Goal: Task Accomplishment & Management: Manage account settings

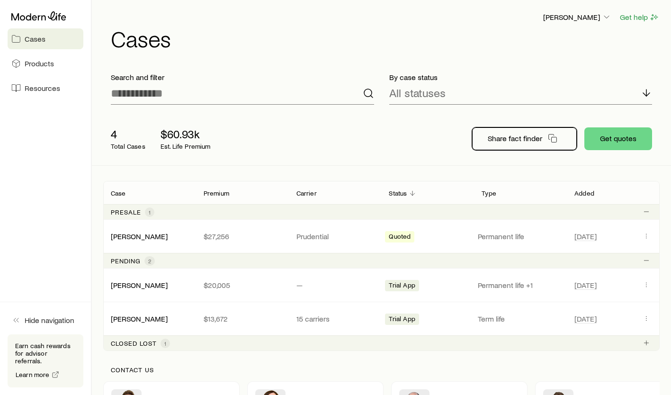
click at [493, 140] on p "Share fact finder" at bounding box center [515, 138] width 54 height 9
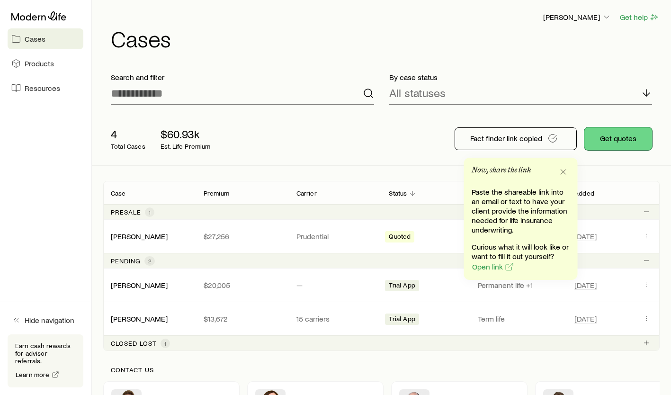
click at [617, 139] on button "Get quotes" at bounding box center [618, 138] width 68 height 23
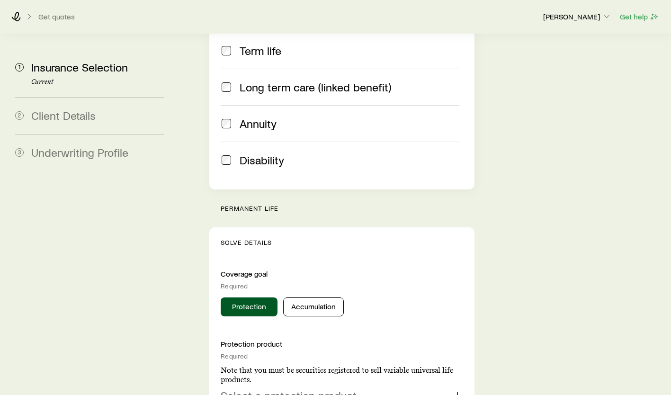
scroll to position [284, 0]
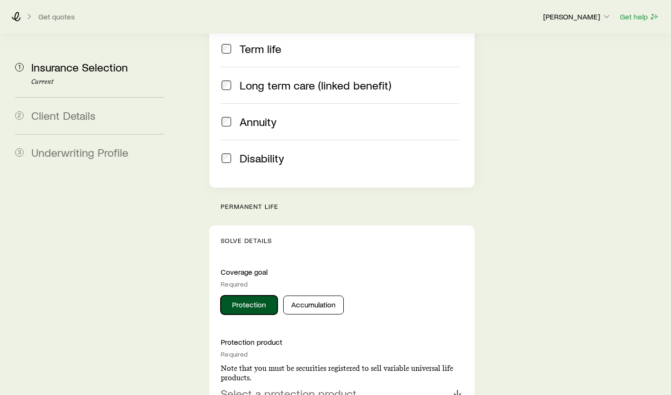
click at [240, 296] on button "Protection" at bounding box center [249, 305] width 57 height 19
click at [247, 387] on p "Select a protection product" at bounding box center [289, 393] width 136 height 13
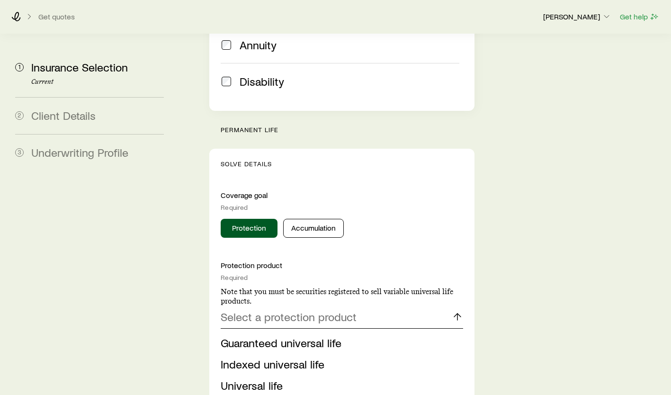
scroll to position [379, 0]
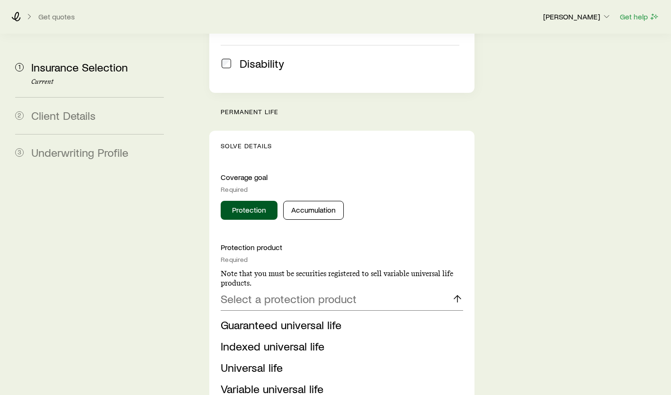
click at [299, 336] on li "Indexed universal life" at bounding box center [339, 346] width 237 height 21
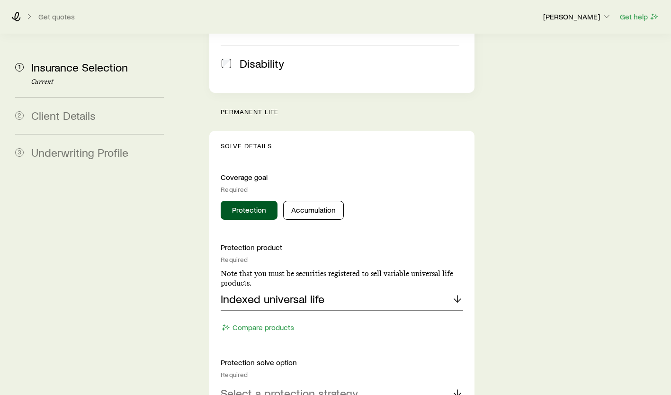
click at [331, 386] on p "Select a protection strategy" at bounding box center [289, 392] width 137 height 13
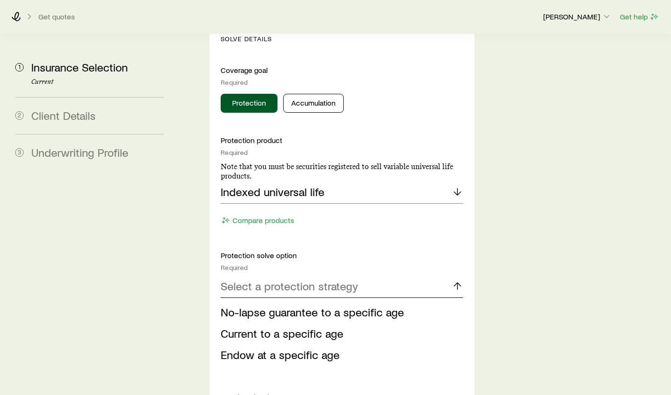
scroll to position [488, 0]
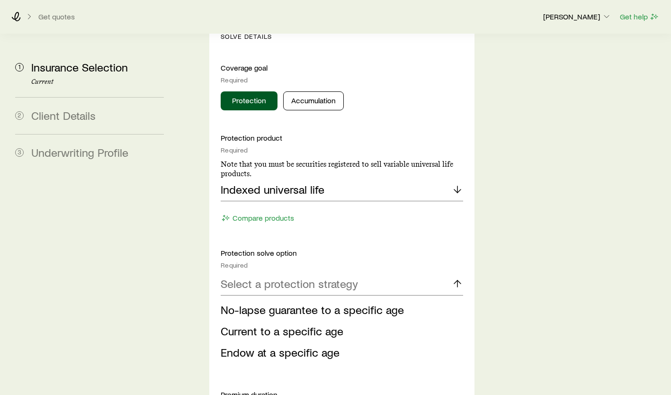
click at [365, 299] on li "No-lapse guarantee to a specific age" at bounding box center [339, 309] width 237 height 21
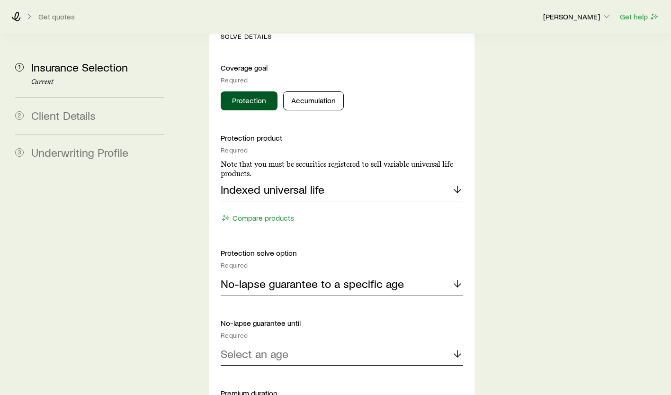
click at [288, 343] on div "Select an age" at bounding box center [342, 354] width 242 height 23
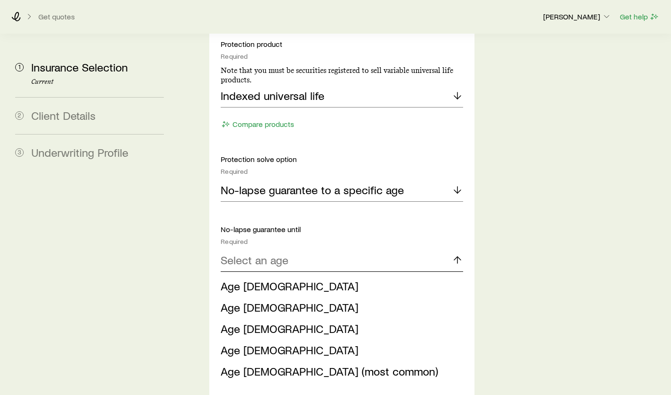
scroll to position [582, 0]
click at [242, 340] on li "Age [DEMOGRAPHIC_DATA]" at bounding box center [339, 350] width 237 height 21
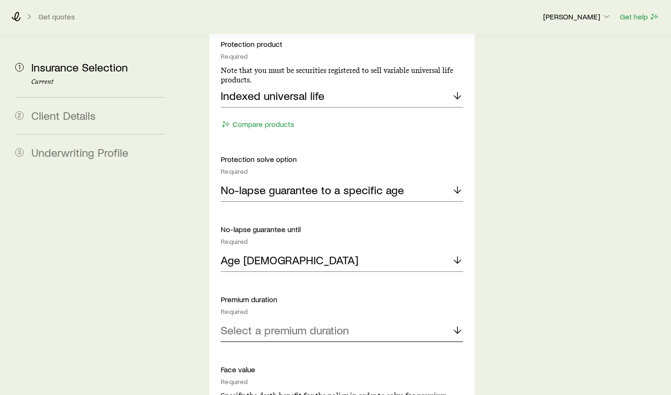
click at [314, 323] on p "Select a premium duration" at bounding box center [285, 329] width 128 height 13
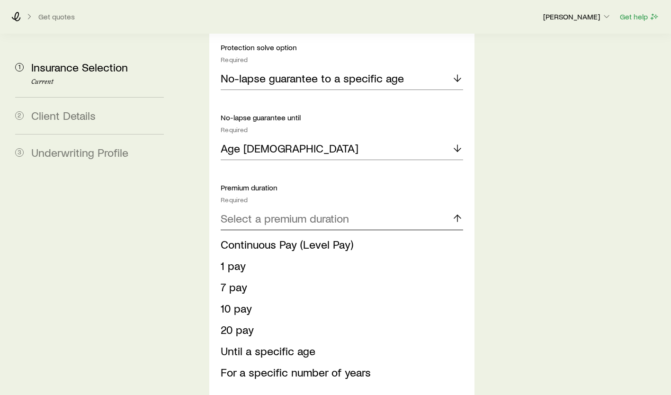
scroll to position [700, 0]
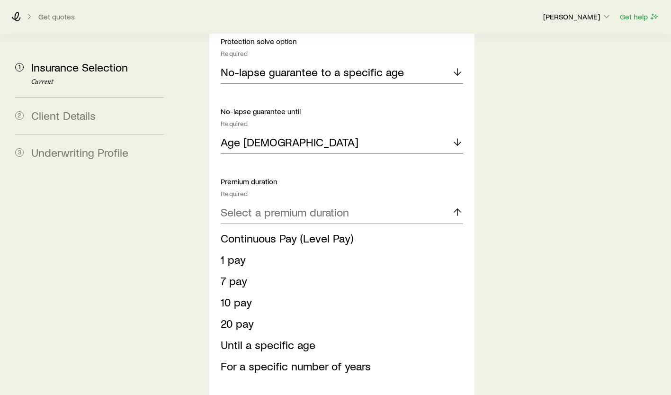
click at [278, 338] on span "Until a specific age" at bounding box center [268, 345] width 95 height 14
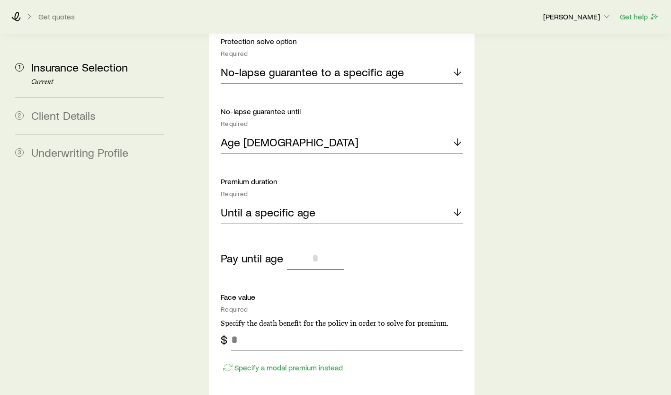
click at [313, 247] on input "tel" at bounding box center [315, 258] width 57 height 23
type input "***"
click at [246, 328] on input "tel" at bounding box center [347, 339] width 232 height 23
type input "*******"
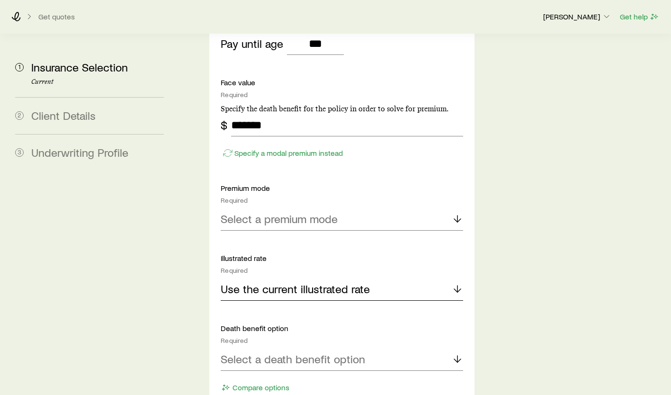
scroll to position [914, 0]
click at [286, 352] on p "Select a death benefit option" at bounding box center [293, 358] width 144 height 13
click at [248, 378] on span "Level (Option A)" at bounding box center [260, 385] width 79 height 14
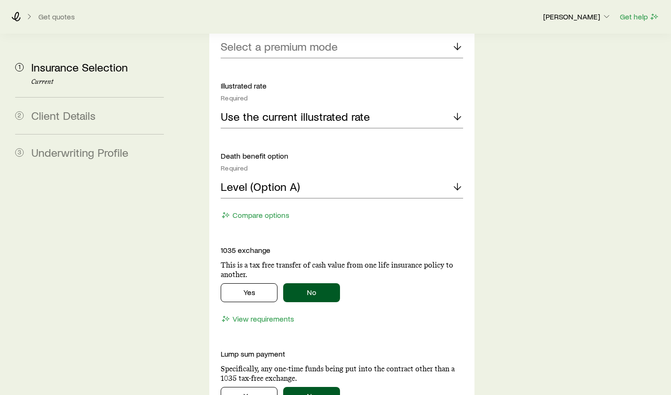
scroll to position [1087, 0]
click at [318, 283] on button "No" at bounding box center [311, 292] width 57 height 19
click at [316, 386] on button "No" at bounding box center [311, 395] width 57 height 19
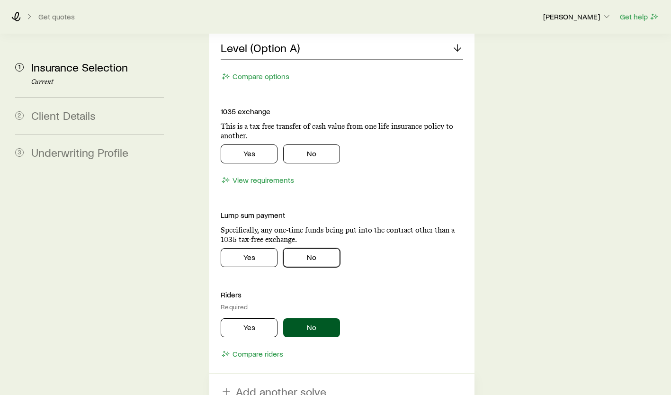
scroll to position [1225, 0]
click at [318, 319] on button "No" at bounding box center [311, 328] width 57 height 19
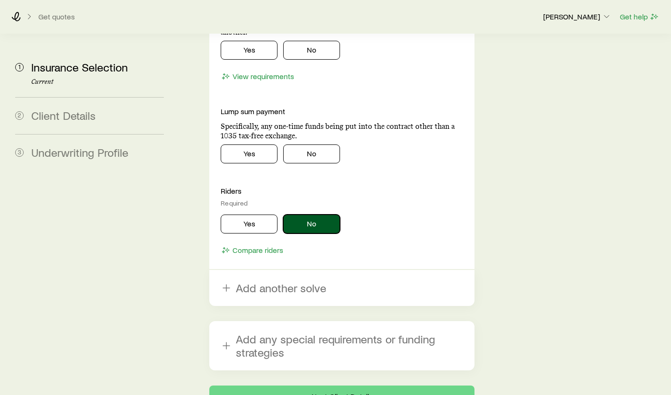
scroll to position [1342, 0]
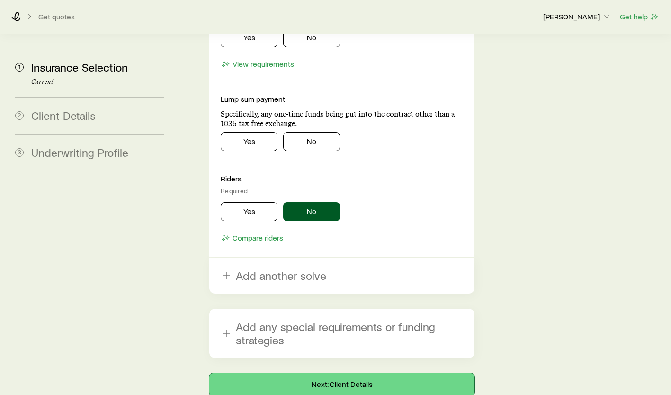
click at [345, 373] on button "Next: Client Details" at bounding box center [341, 384] width 265 height 23
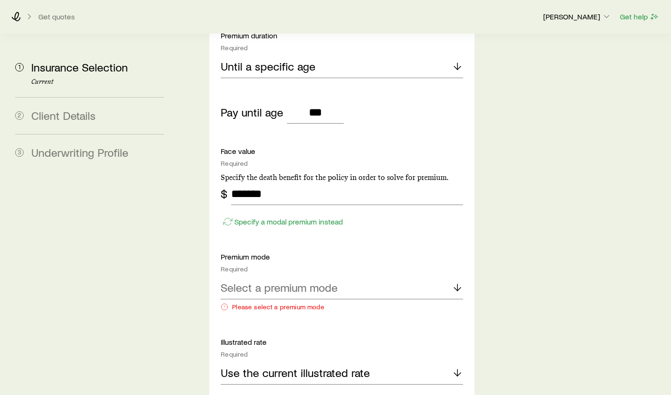
scroll to position [890, 0]
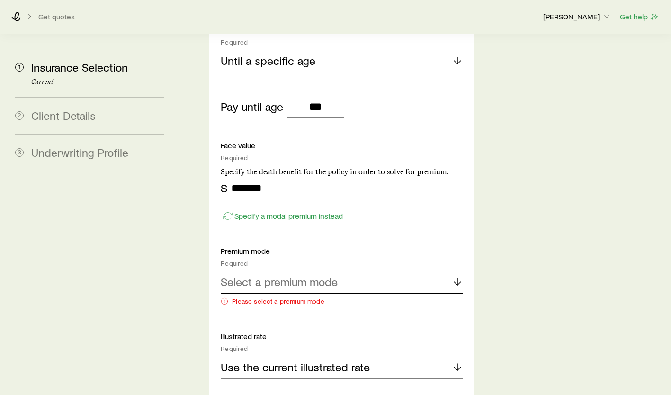
click at [313, 275] on p "Select a premium mode" at bounding box center [279, 281] width 117 height 13
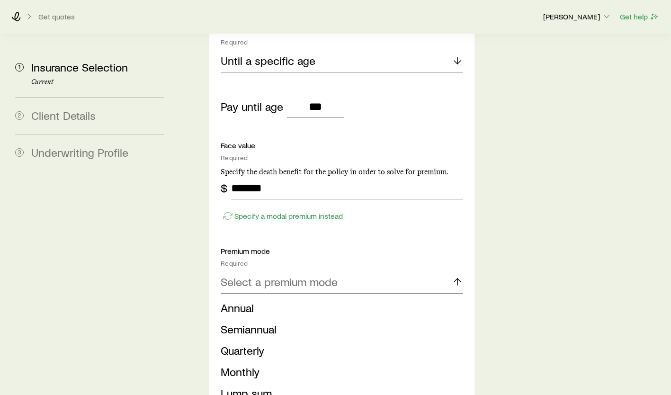
click at [240, 365] on span "Monthly" at bounding box center [240, 372] width 39 height 14
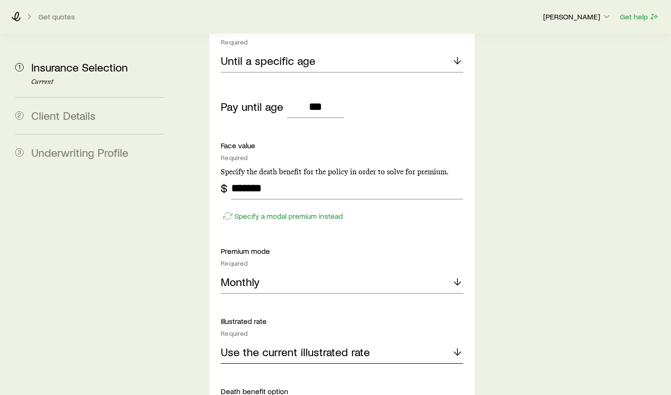
click at [323, 345] on p "Use the current illustrated rate" at bounding box center [295, 351] width 149 height 13
click at [329, 371] on span "Use the current illustrated rate" at bounding box center [295, 378] width 149 height 14
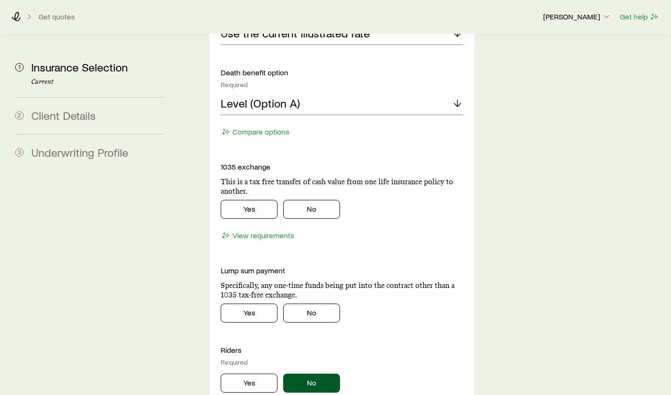
scroll to position [1380, 0]
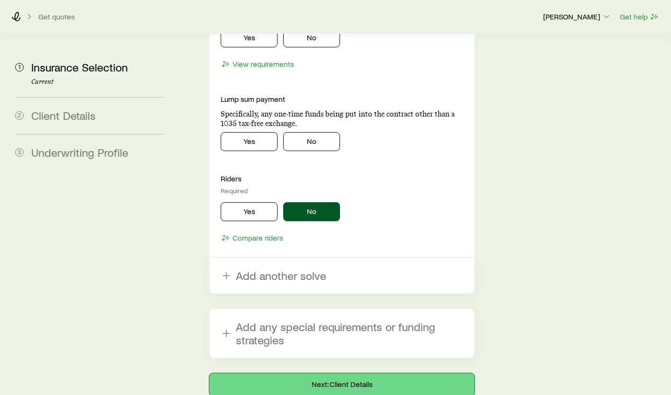
click at [339, 373] on button "Next: Client Details" at bounding box center [341, 384] width 265 height 23
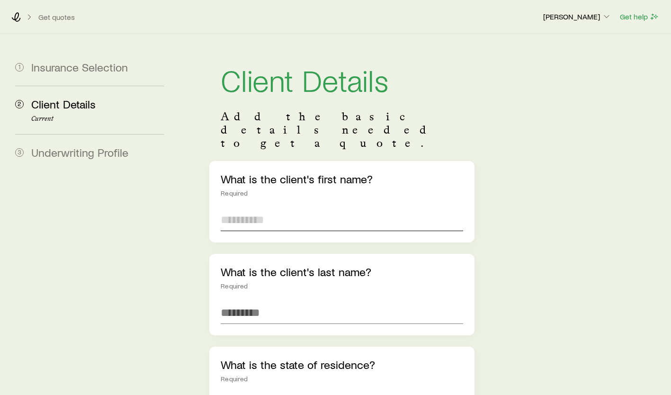
click at [236, 208] on input "text" at bounding box center [342, 219] width 242 height 23
type input "****"
type input "******"
type input "**"
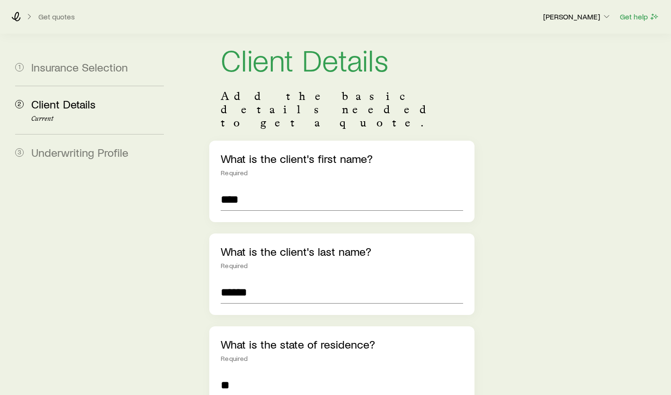
scroll to position [228, 0]
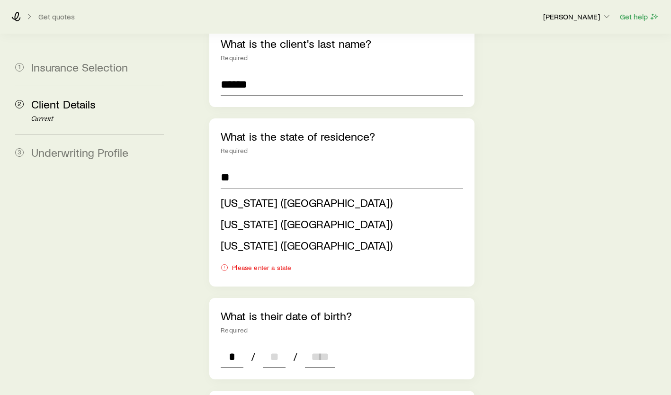
type input "**"
type input "****"
type input "*"
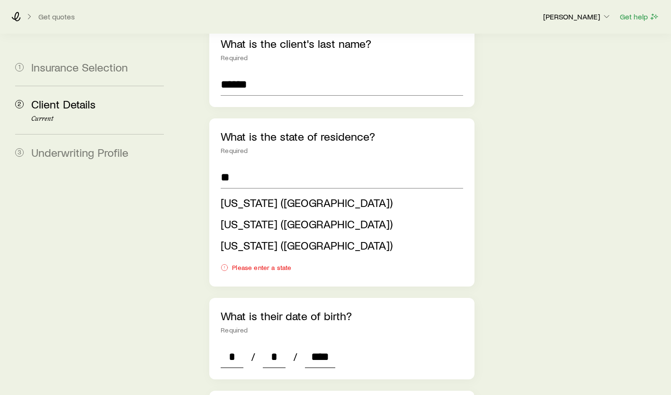
type input "****"
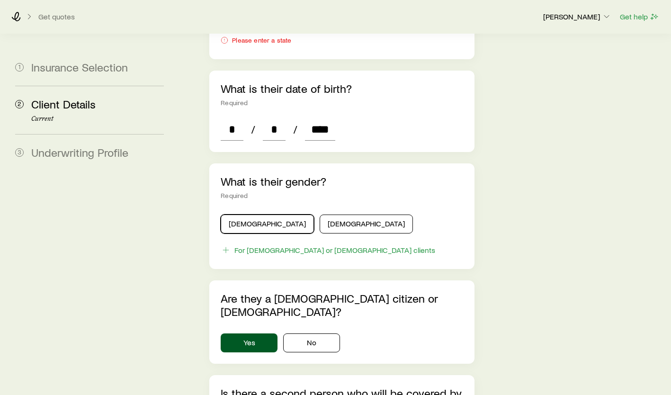
click at [252, 215] on button "[DEMOGRAPHIC_DATA]" at bounding box center [267, 224] width 93 height 19
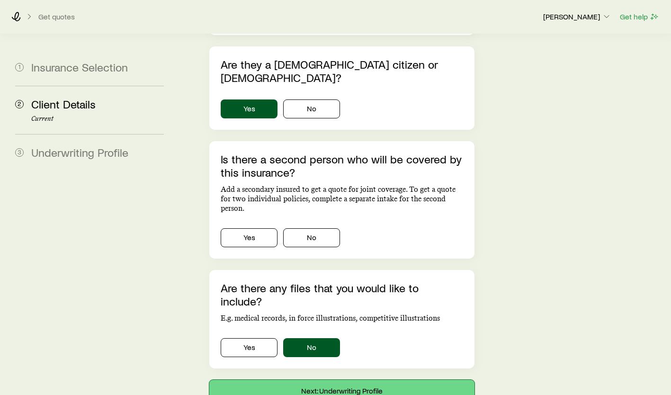
click at [347, 380] on button "Next: Underwriting Profile" at bounding box center [341, 391] width 265 height 23
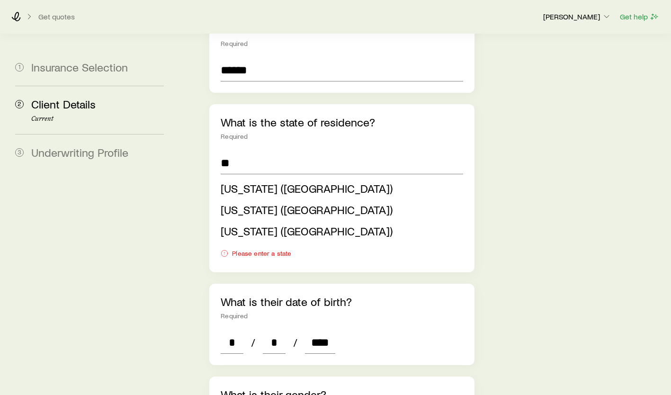
scroll to position [284, 0]
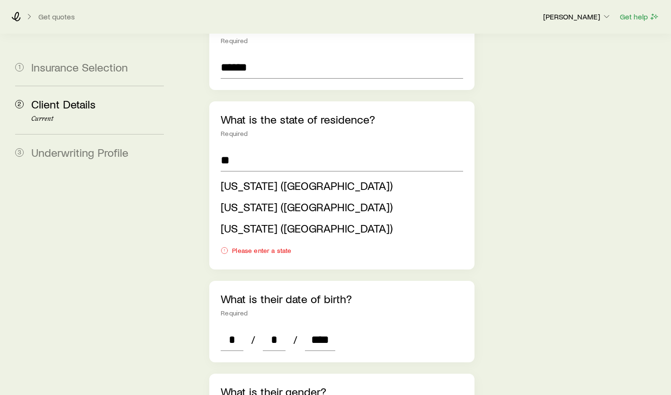
click at [246, 179] on span "[US_STATE] ([GEOGRAPHIC_DATA])" at bounding box center [307, 186] width 172 height 14
type input "**********"
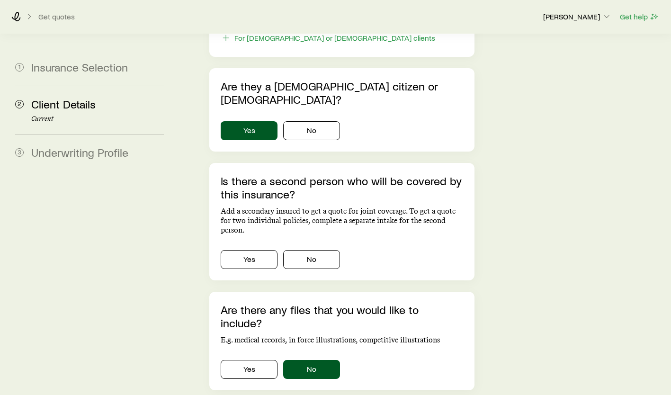
scroll to position [649, 0]
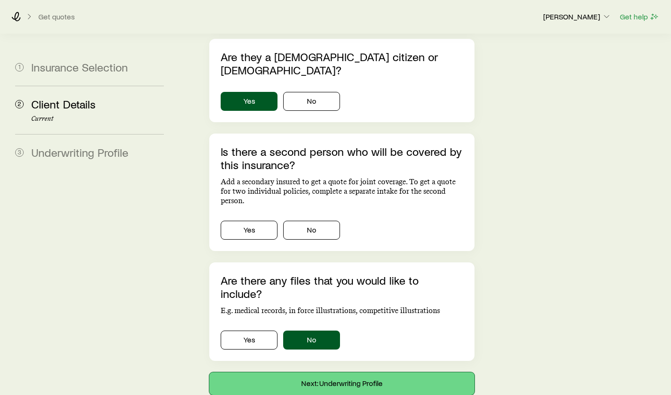
click at [337, 372] on button "Next: Underwriting Profile" at bounding box center [341, 383] width 265 height 23
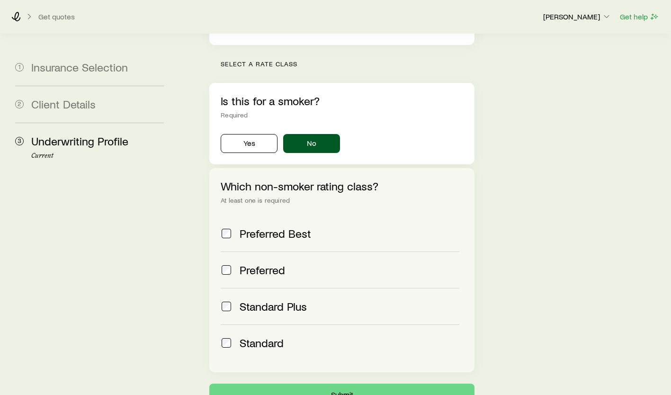
scroll to position [339, 0]
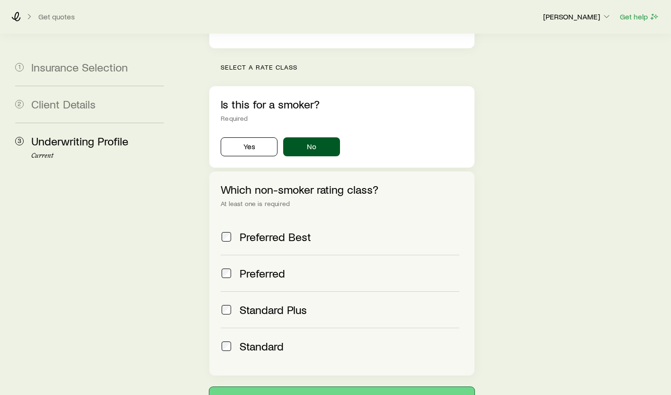
click at [337, 387] on button "Submit" at bounding box center [341, 398] width 265 height 23
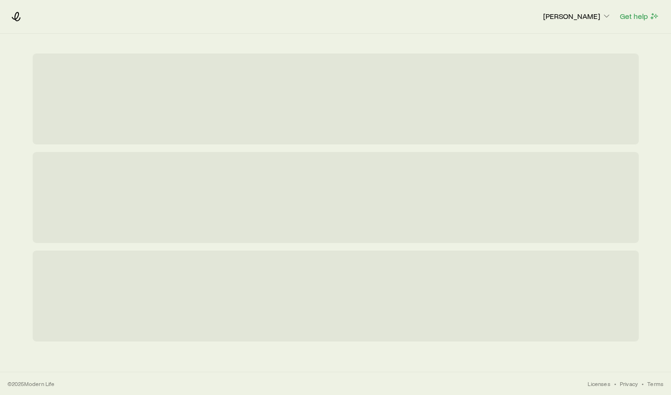
scroll to position [0, 0]
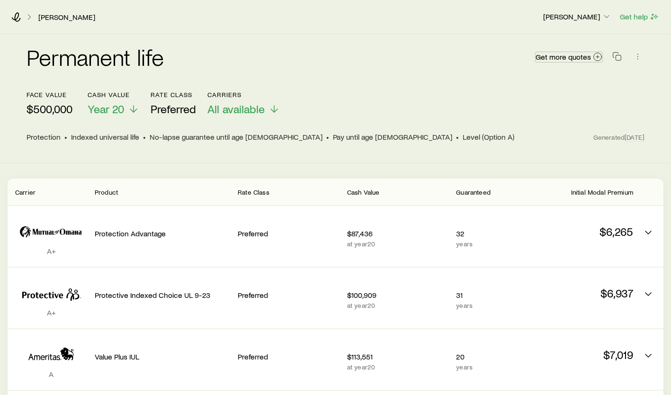
click at [581, 58] on span "Get more quotes" at bounding box center [563, 57] width 55 height 8
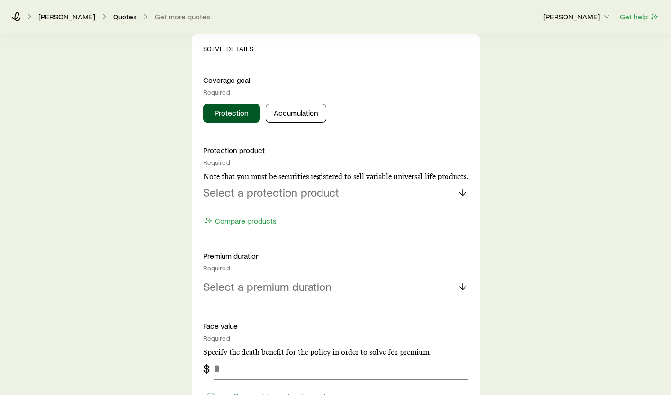
scroll to position [360, 0]
click at [268, 194] on p "Select a protection product" at bounding box center [271, 191] width 136 height 13
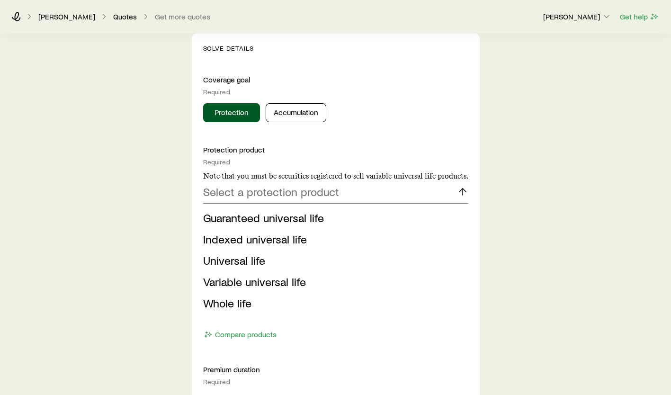
click at [270, 243] on span "Indexed universal life" at bounding box center [255, 239] width 104 height 14
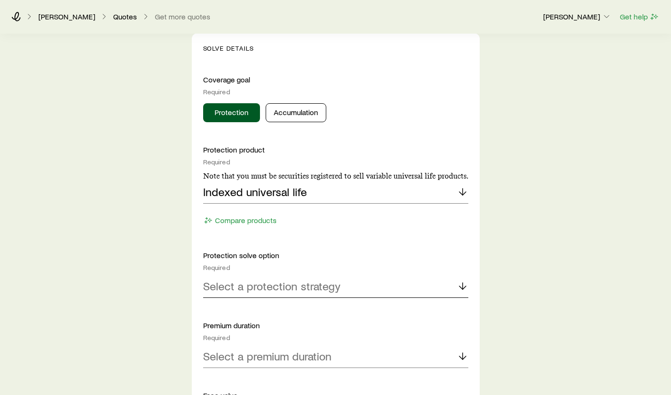
click at [260, 291] on p "Select a protection strategy" at bounding box center [271, 285] width 137 height 13
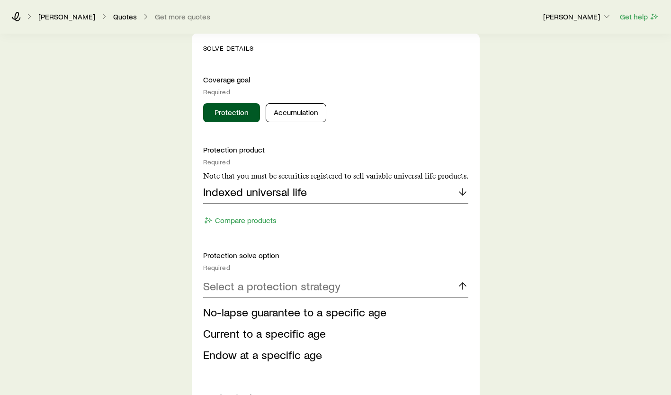
click at [257, 320] on li "No-lapse guarantee to a specific age" at bounding box center [333, 312] width 260 height 21
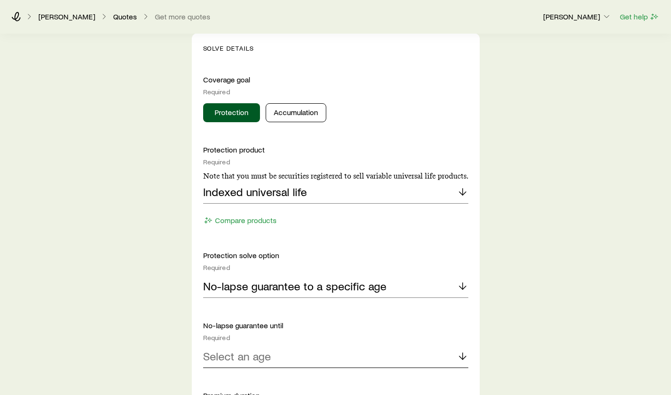
click at [257, 354] on p "Select an age" at bounding box center [237, 355] width 68 height 13
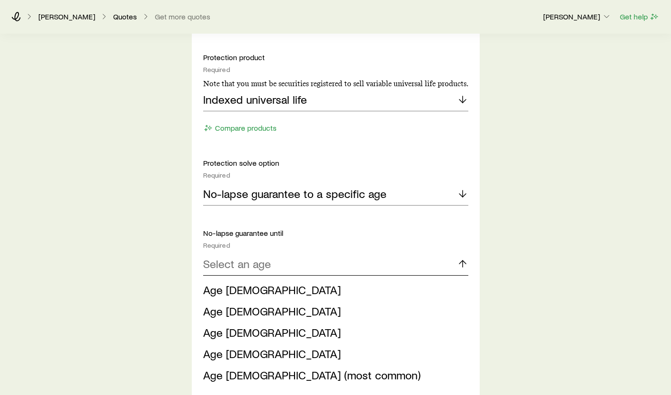
scroll to position [455, 0]
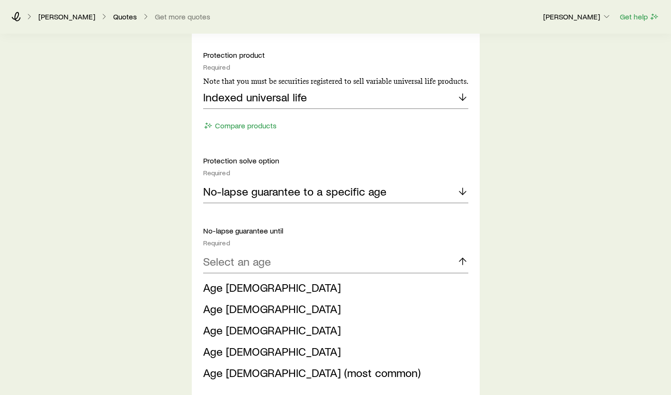
click at [225, 352] on span "Age [DEMOGRAPHIC_DATA]" at bounding box center [272, 351] width 138 height 14
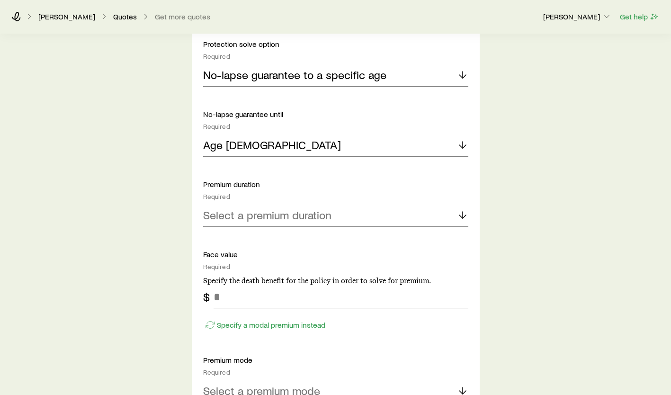
scroll to position [568, 0]
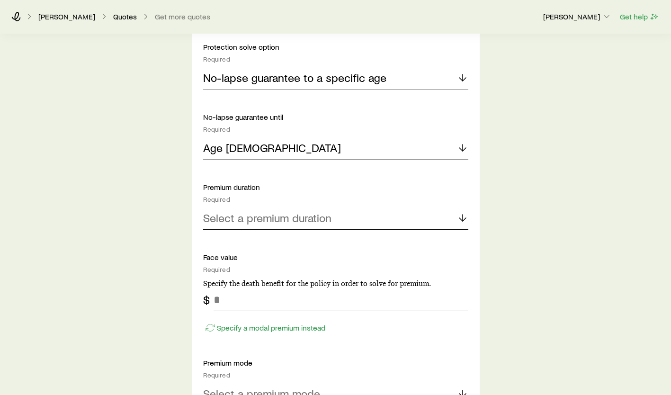
click at [290, 224] on p "Select a premium duration" at bounding box center [267, 217] width 128 height 13
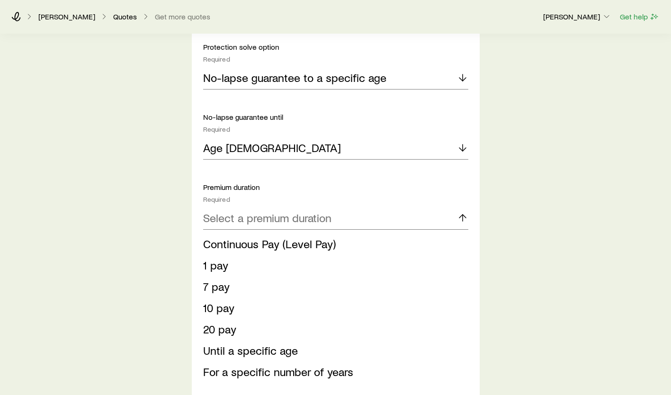
click at [267, 358] on li "Until a specific age" at bounding box center [333, 350] width 260 height 21
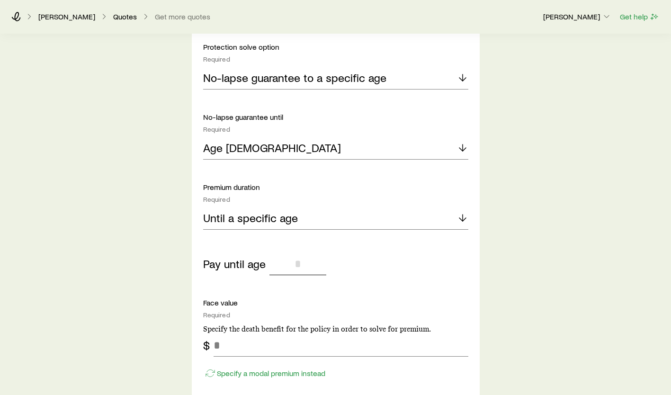
click at [304, 261] on input "tel" at bounding box center [297, 263] width 57 height 23
type input "***"
type input "*******"
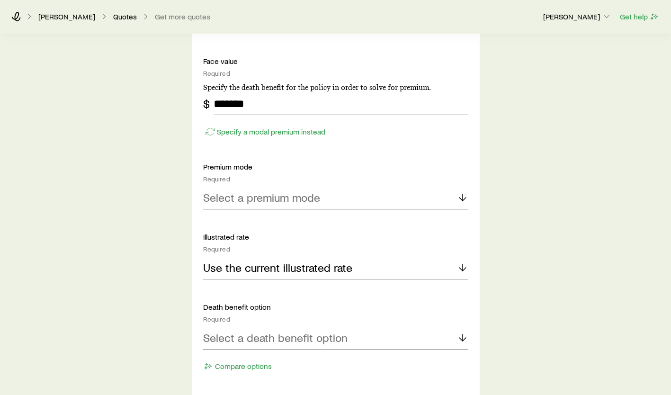
click at [298, 203] on div "Select a premium mode" at bounding box center [335, 198] width 265 height 23
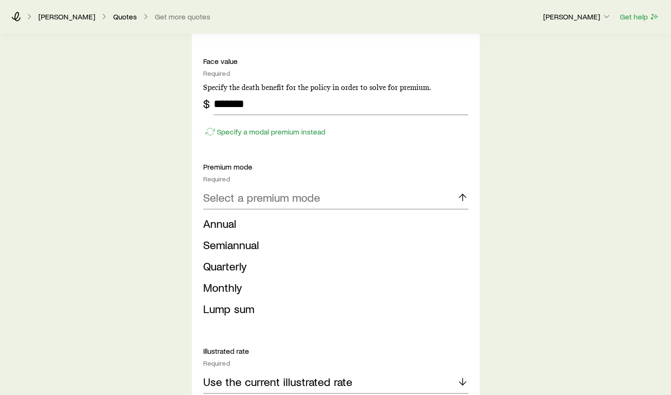
click at [231, 290] on span "Monthly" at bounding box center [222, 287] width 39 height 14
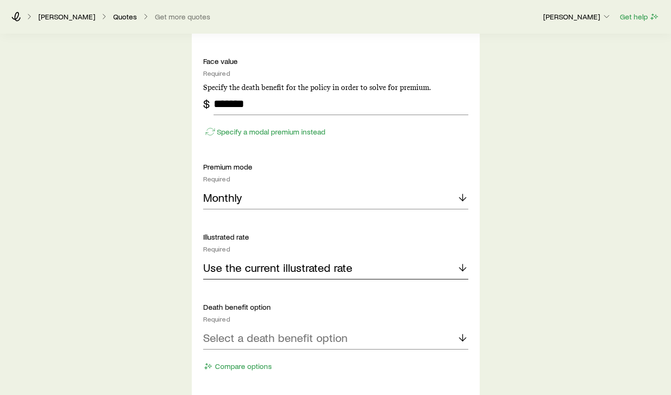
click at [254, 273] on p "Use the current illustrated rate" at bounding box center [277, 267] width 149 height 13
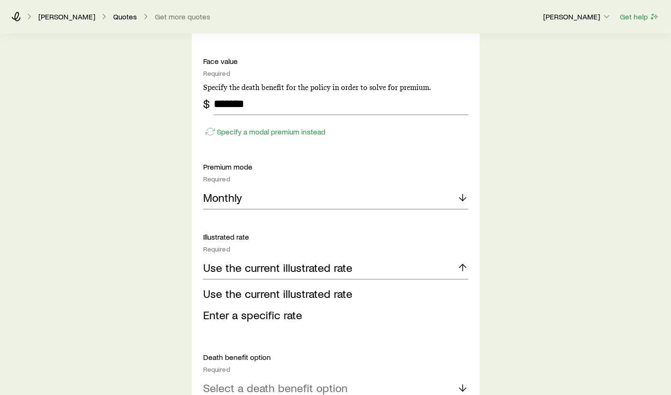
click at [248, 300] on li "Use the current illustrated rate" at bounding box center [333, 293] width 260 height 21
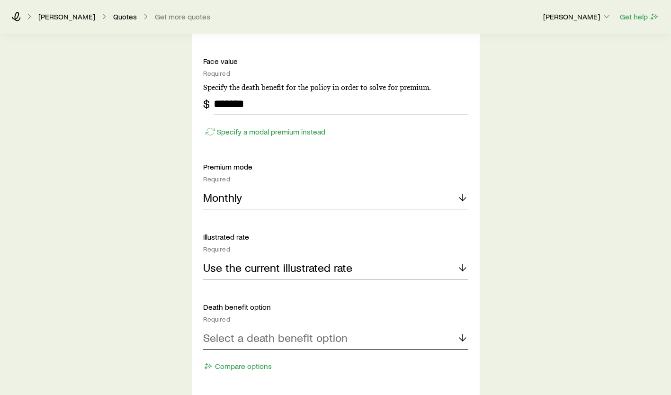
click at [254, 340] on p "Select a death benefit option" at bounding box center [275, 337] width 144 height 13
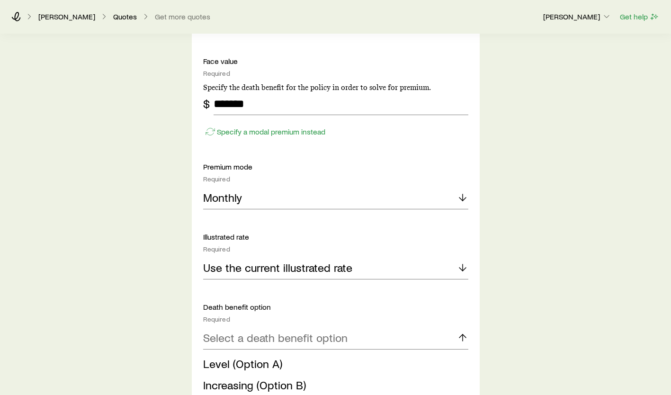
click at [229, 372] on li "Level (Option A)" at bounding box center [333, 363] width 260 height 21
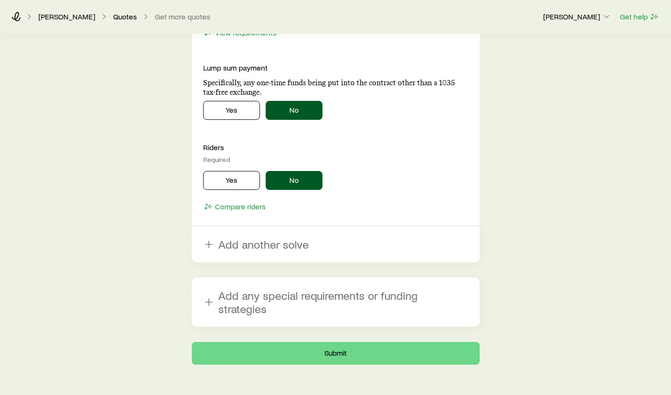
scroll to position [1246, 0]
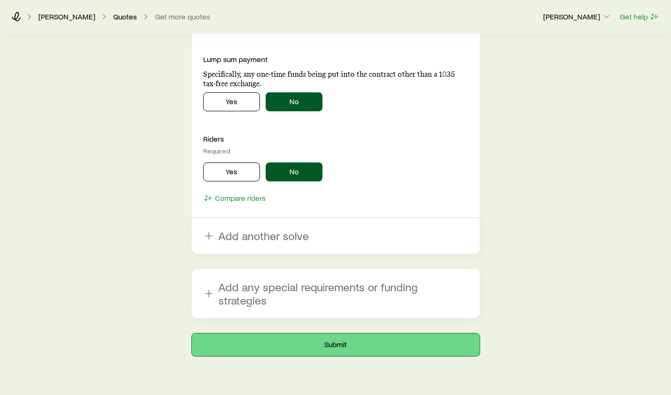
click at [333, 339] on button "Submit" at bounding box center [336, 344] width 288 height 23
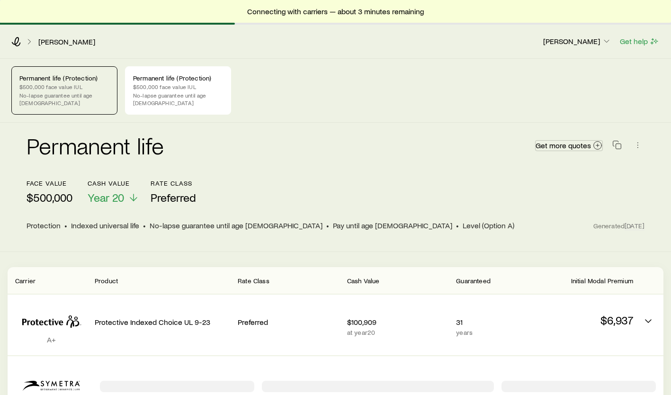
click at [598, 145] on line at bounding box center [597, 145] width 3 height 0
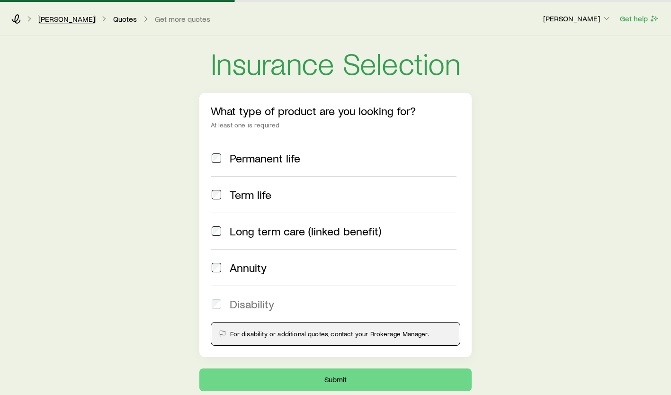
click at [56, 23] on link "[PERSON_NAME]" at bounding box center [67, 19] width 58 height 9
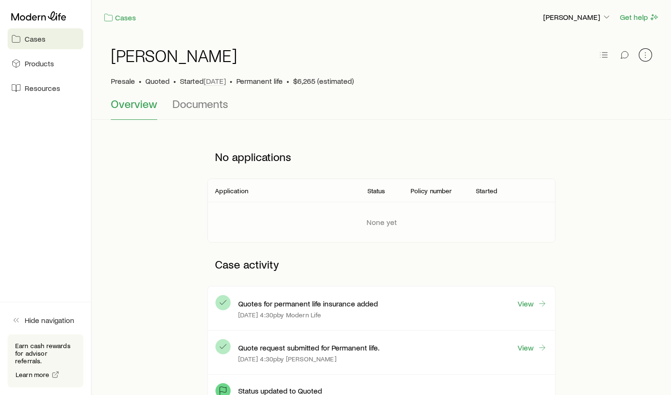
click at [645, 59] on icon "button" at bounding box center [645, 54] width 9 height 9
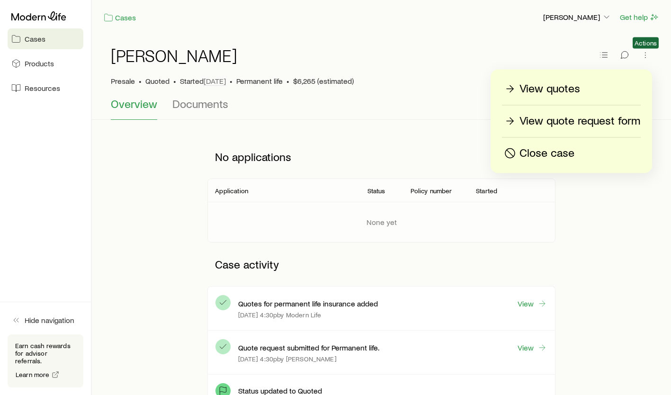
click at [595, 88] on div "View quotes" at bounding box center [571, 88] width 138 height 15
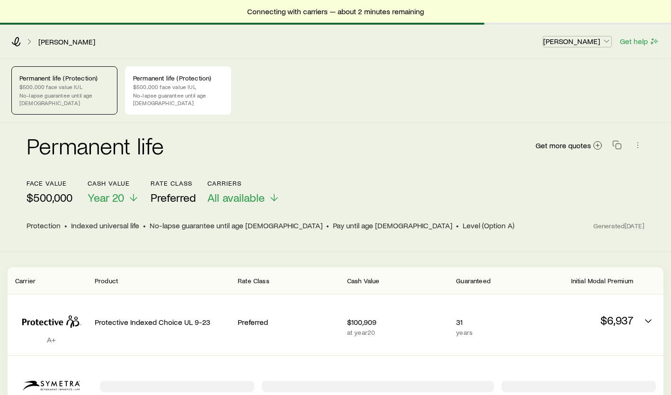
click at [580, 44] on p "[PERSON_NAME]" at bounding box center [577, 40] width 68 height 9
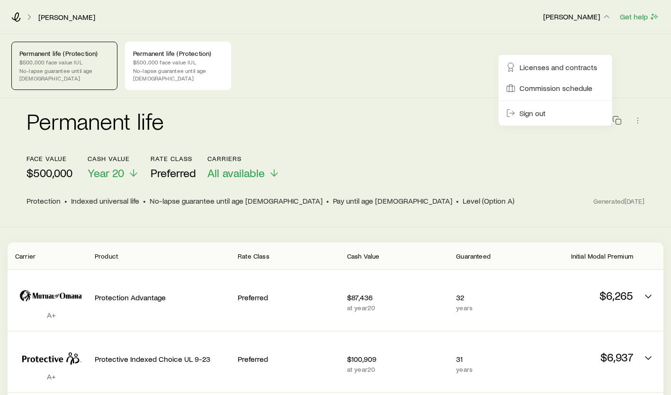
click at [16, 19] on icon at bounding box center [16, 16] width 9 height 9
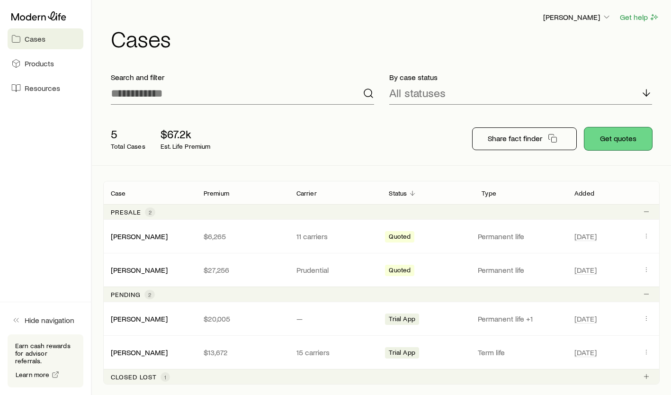
click at [623, 134] on button "Get quotes" at bounding box center [618, 138] width 68 height 23
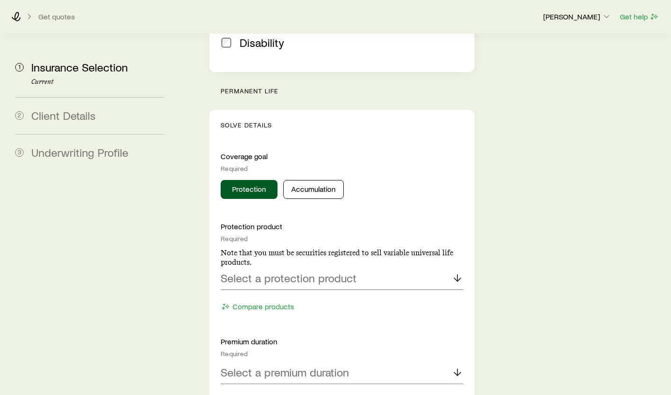
scroll to position [404, 0]
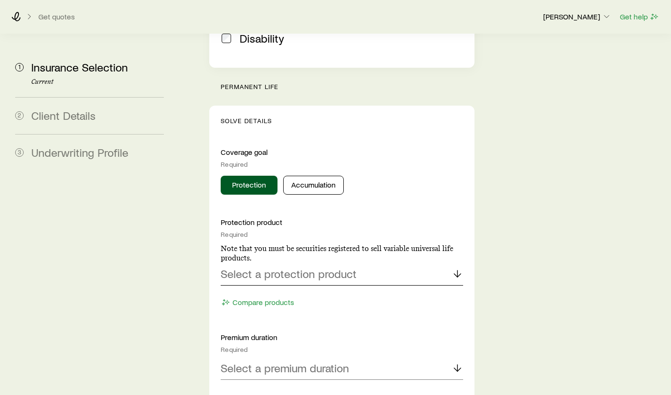
click at [309, 267] on p "Select a protection product" at bounding box center [289, 273] width 136 height 13
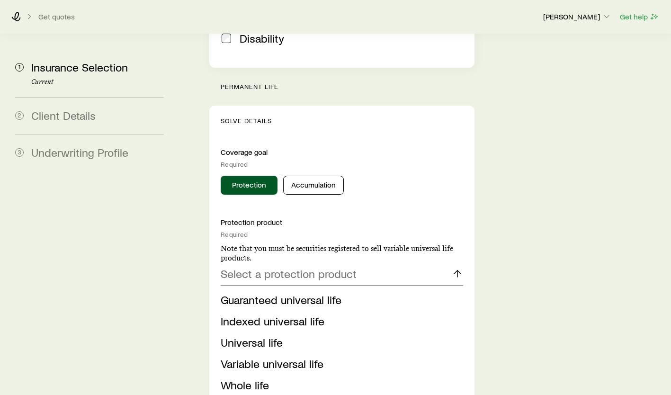
click at [296, 314] on span "Indexed universal life" at bounding box center [273, 321] width 104 height 14
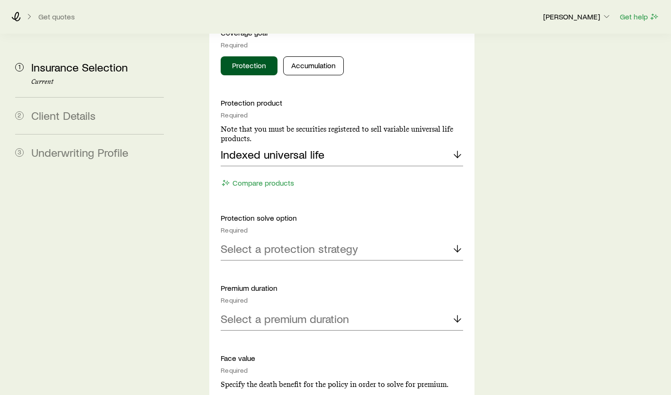
scroll to position [523, 0]
click at [330, 242] on p "Select a protection strategy" at bounding box center [289, 248] width 137 height 13
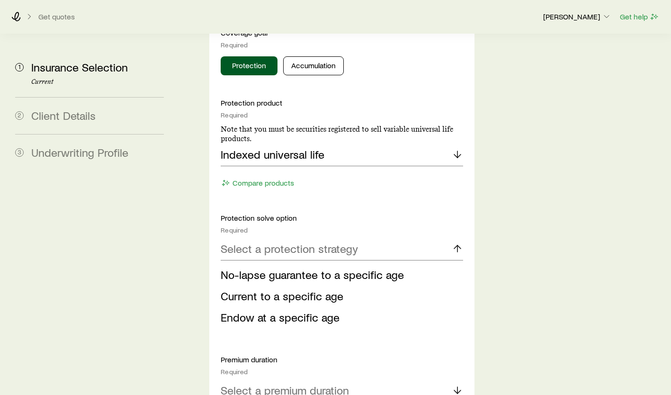
click at [260, 268] on span "No-lapse guarantee to a specific age" at bounding box center [312, 275] width 183 height 14
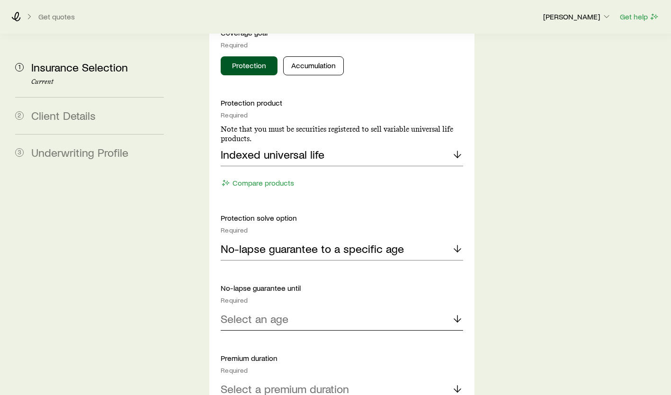
click at [248, 308] on div "Select an age" at bounding box center [342, 319] width 242 height 23
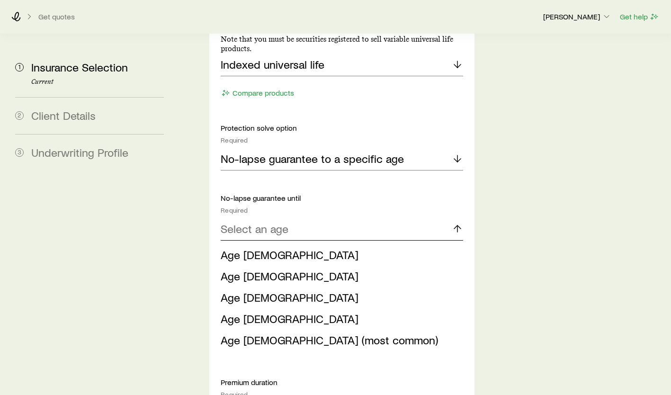
scroll to position [623, 0]
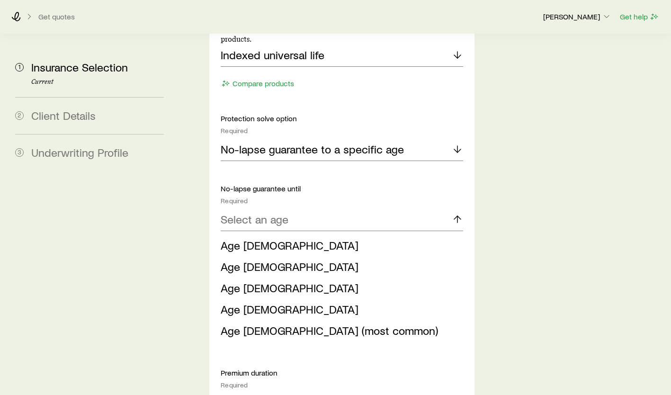
click at [251, 302] on span "Age [DEMOGRAPHIC_DATA]" at bounding box center [290, 309] width 138 height 14
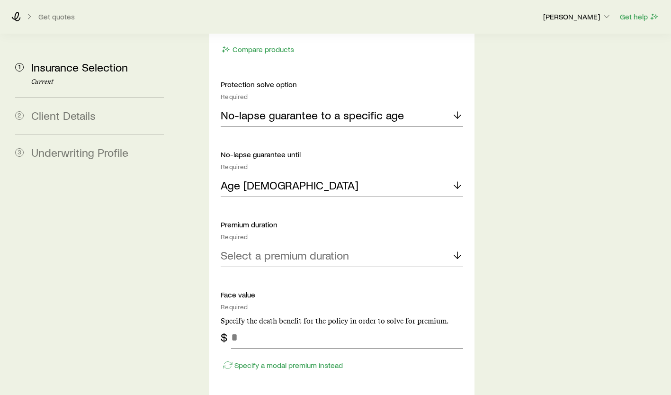
scroll to position [657, 0]
click at [313, 249] on p "Select a premium duration" at bounding box center [285, 255] width 128 height 13
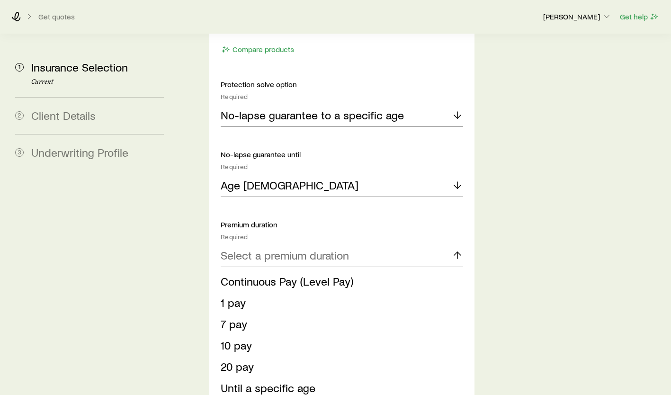
click at [278, 377] on li "Until a specific age" at bounding box center [339, 387] width 237 height 21
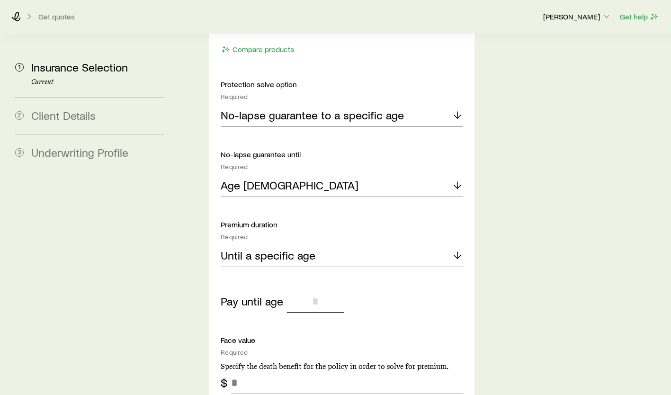
click at [318, 290] on input "tel" at bounding box center [315, 301] width 57 height 23
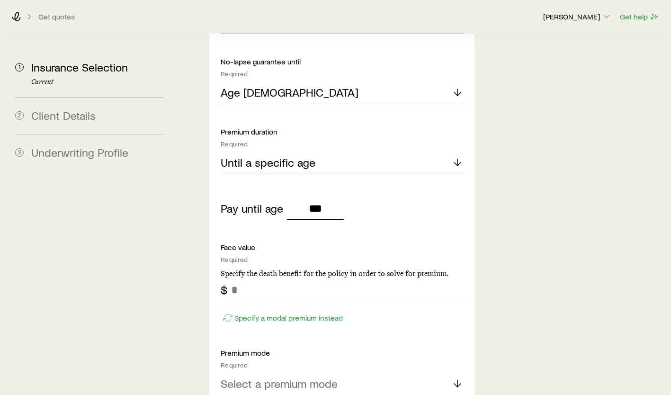
scroll to position [768, 0]
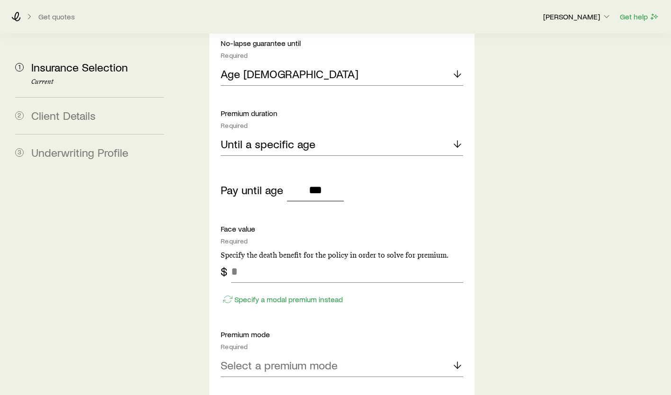
type input "***"
click at [279, 260] on input "tel" at bounding box center [347, 271] width 232 height 23
type input "*******"
click at [271, 354] on div "Select a premium mode" at bounding box center [342, 365] width 242 height 23
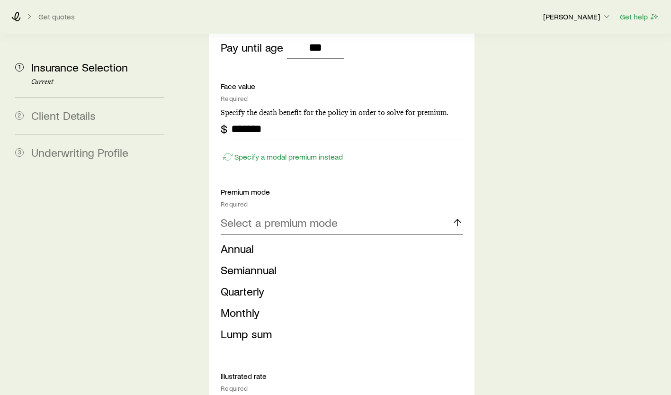
scroll to position [910, 0]
click at [247, 306] on span "Monthly" at bounding box center [240, 313] width 39 height 14
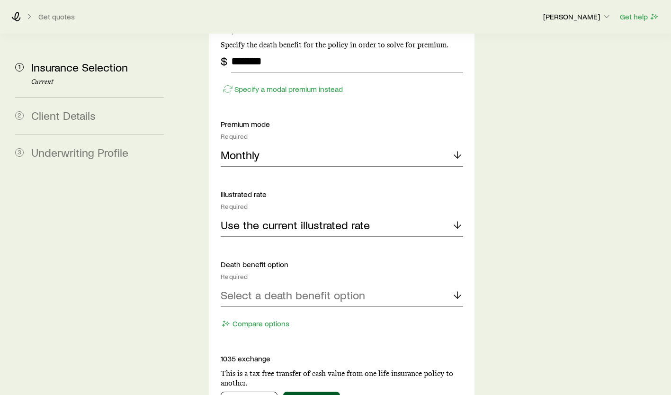
scroll to position [982, 0]
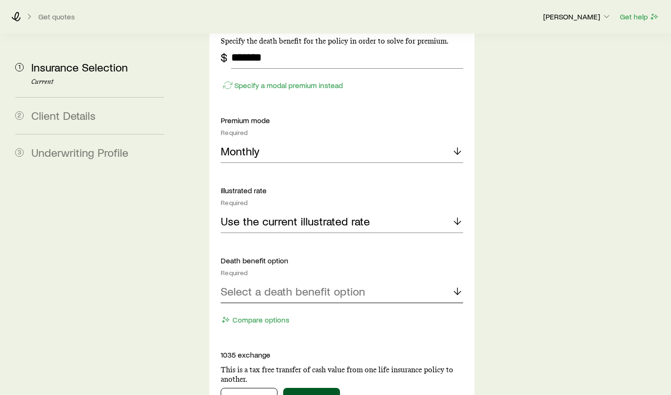
click at [330, 285] on p "Select a death benefit option" at bounding box center [293, 291] width 144 height 13
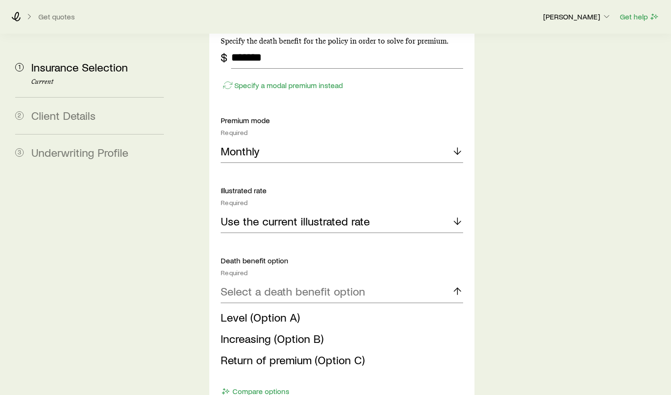
click at [266, 310] on span "Level (Option A)" at bounding box center [260, 317] width 79 height 14
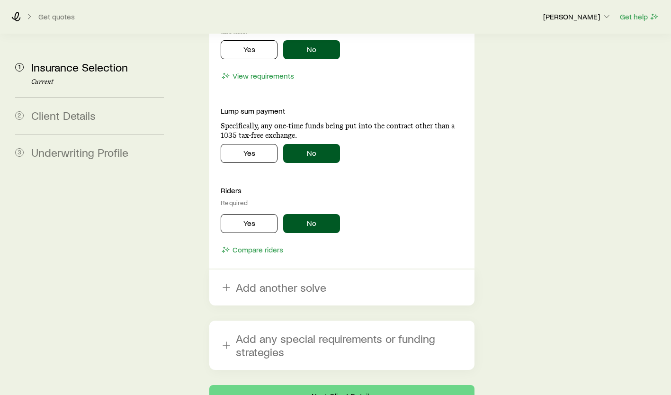
scroll to position [1342, 0]
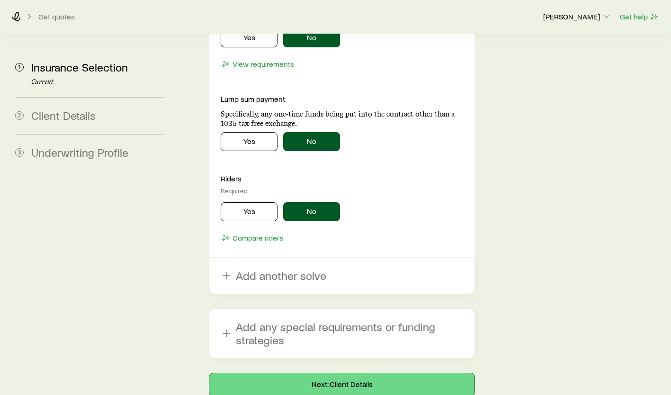
click at [338, 373] on button "Next: Client Details" at bounding box center [341, 384] width 265 height 23
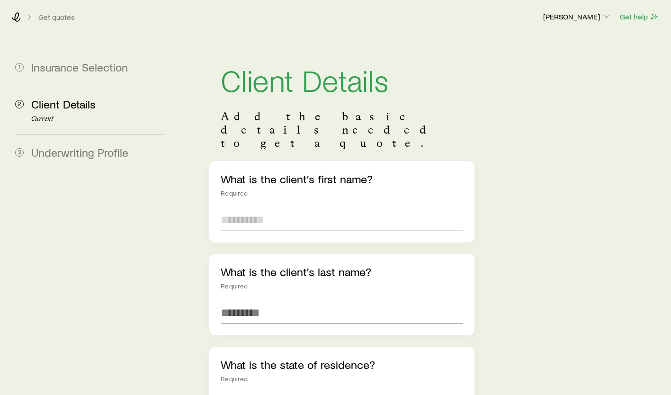
click at [297, 208] on input "text" at bounding box center [342, 219] width 242 height 23
drag, startPoint x: 297, startPoint y: 197, endPoint x: -2, endPoint y: 29, distance: 342.9
click at [274, 208] on input "***" at bounding box center [342, 219] width 242 height 23
type input "*******"
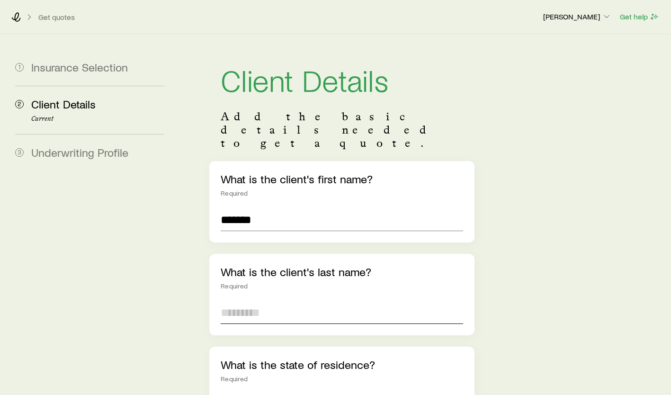
type input "******"
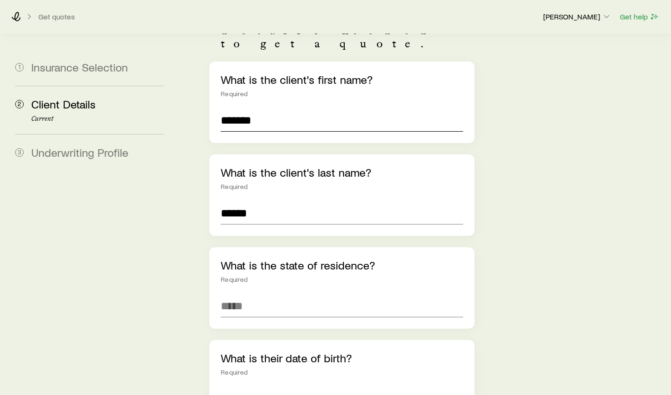
scroll to position [101, 0]
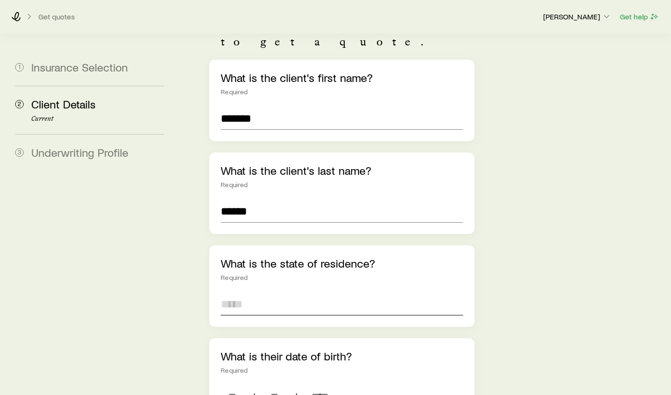
click at [281, 293] on input at bounding box center [342, 304] width 242 height 23
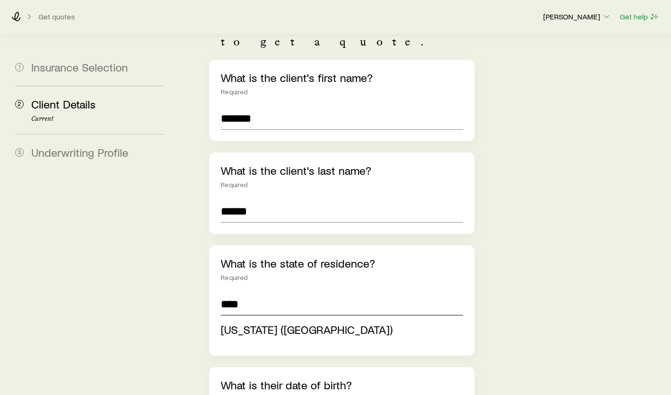
type input "******"
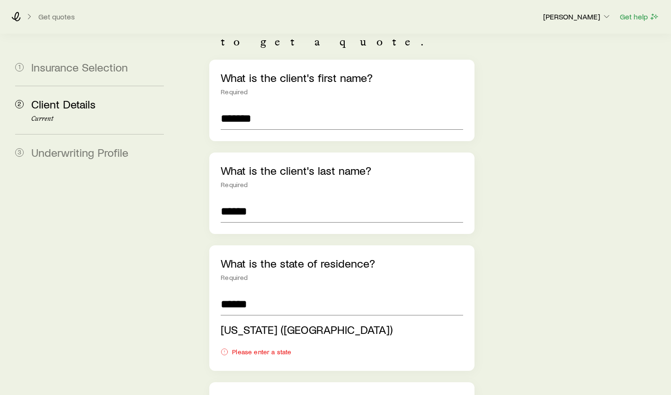
scroll to position [318, 0]
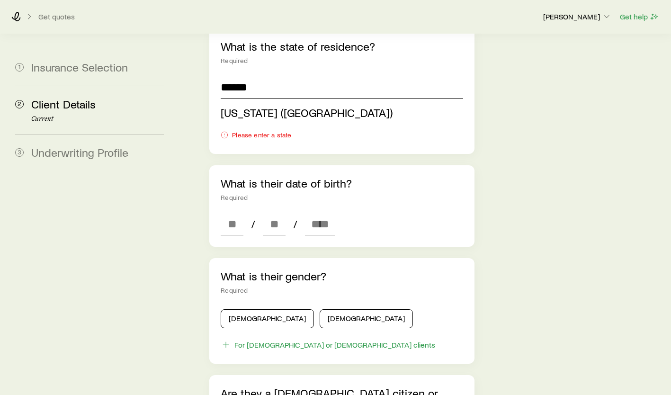
click at [278, 76] on input "******" at bounding box center [342, 87] width 242 height 23
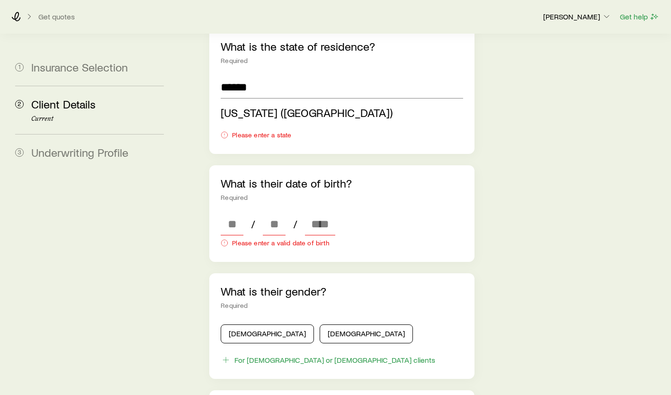
type input "**********"
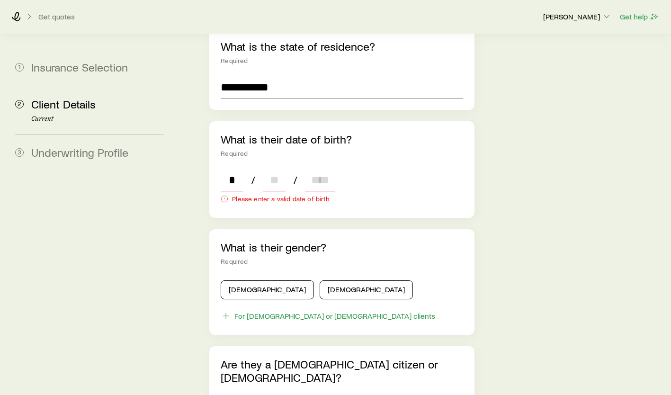
type input "**"
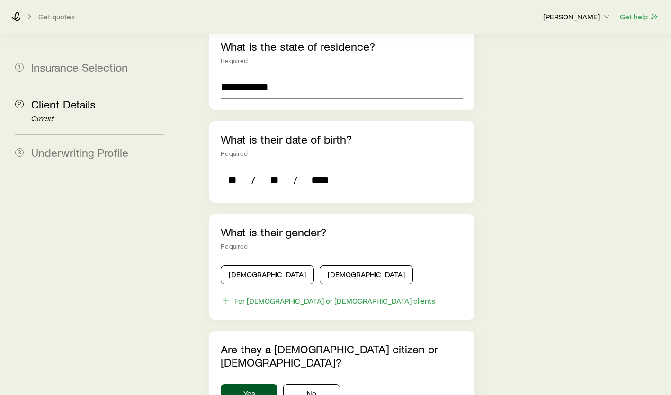
type input "****"
click at [323, 265] on button "[DEMOGRAPHIC_DATA]" at bounding box center [366, 274] width 93 height 19
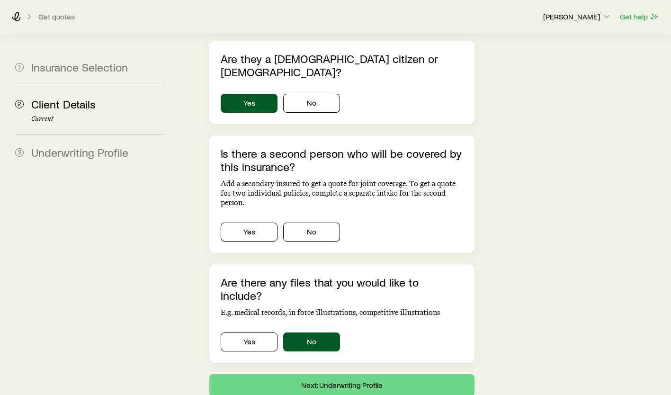
scroll to position [610, 0]
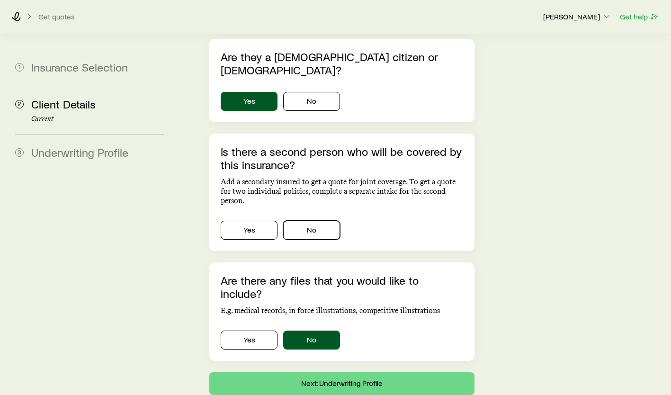
click at [309, 221] on button "No" at bounding box center [311, 230] width 57 height 19
click at [321, 372] on button "Next: Underwriting Profile" at bounding box center [341, 383] width 265 height 23
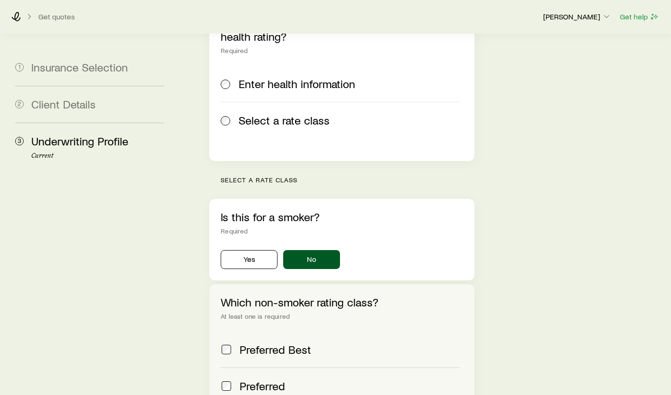
scroll to position [267, 0]
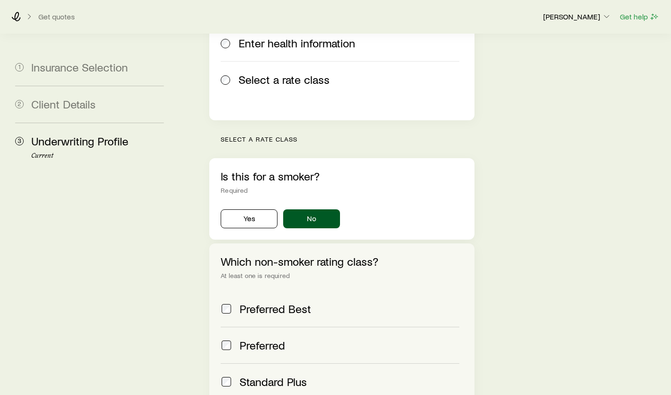
click at [269, 339] on span "Preferred" at bounding box center [262, 345] width 45 height 13
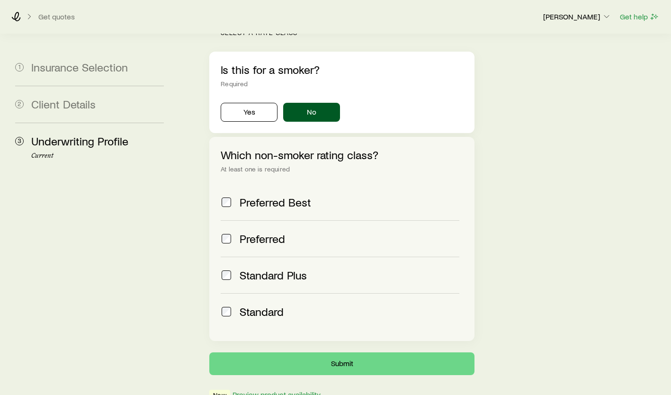
scroll to position [380, 0]
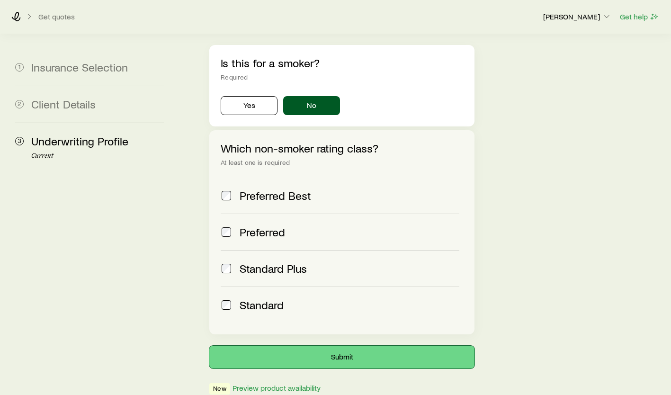
click at [339, 346] on button "Submit" at bounding box center [341, 357] width 265 height 23
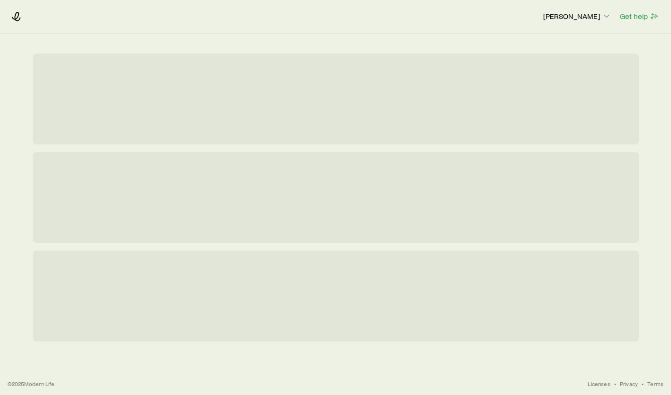
scroll to position [0, 0]
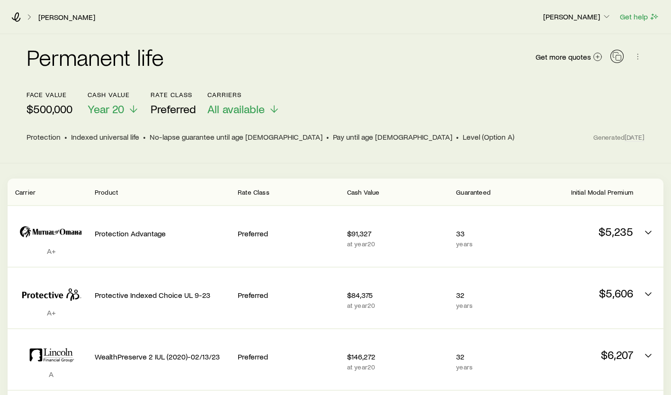
click at [618, 58] on icon "button" at bounding box center [616, 56] width 9 height 9
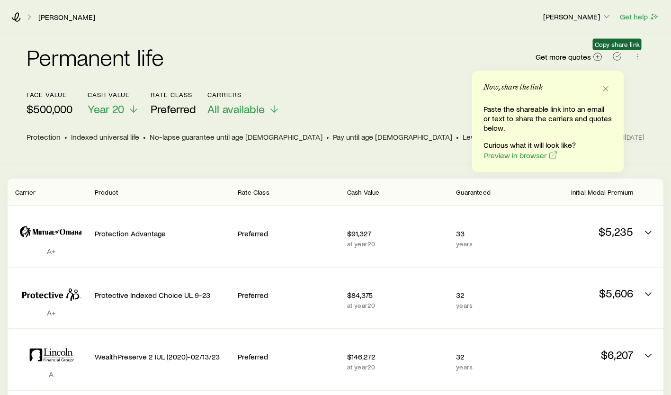
click at [645, 93] on div "Permanent life Get more quotes Copy share link face value $500,000 Cash Value Y…" at bounding box center [335, 91] width 633 height 114
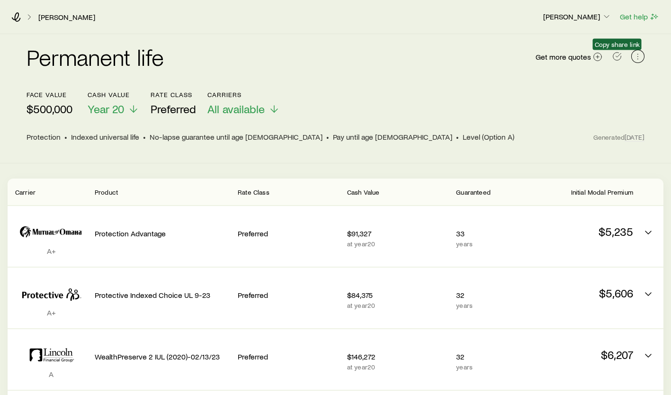
click at [638, 56] on icon "button" at bounding box center [637, 56] width 9 height 9
click at [564, 136] on div "Protection • Indexed universal life • No-lapse guarantee until age [DEMOGRAPHIC…" at bounding box center [310, 136] width 567 height 9
click at [20, 18] on icon at bounding box center [16, 16] width 9 height 9
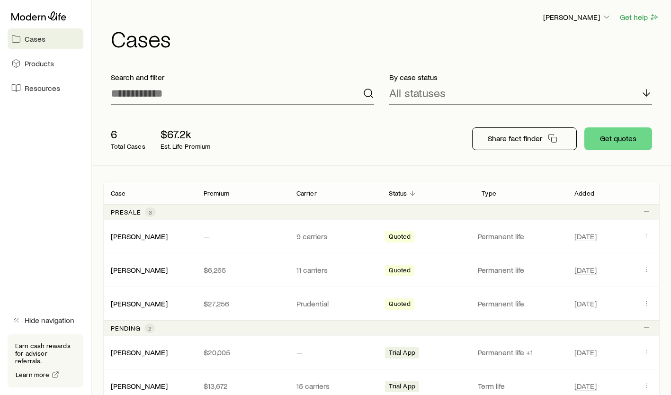
click at [144, 240] on link "[PERSON_NAME]" at bounding box center [139, 236] width 57 height 9
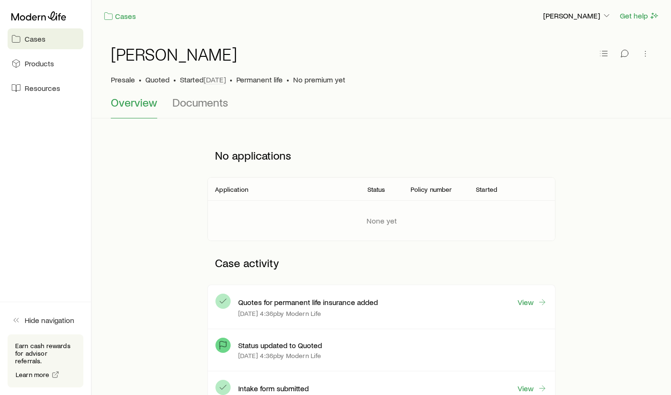
scroll to position [0, 0]
click at [197, 103] on span "Documents" at bounding box center [200, 103] width 56 height 13
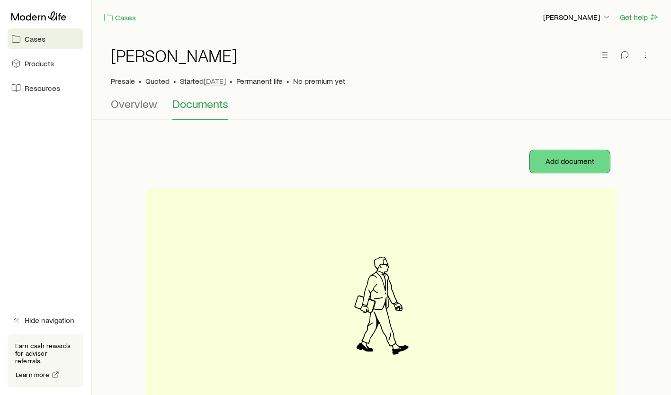
click at [562, 165] on button "Add document" at bounding box center [570, 161] width 80 height 23
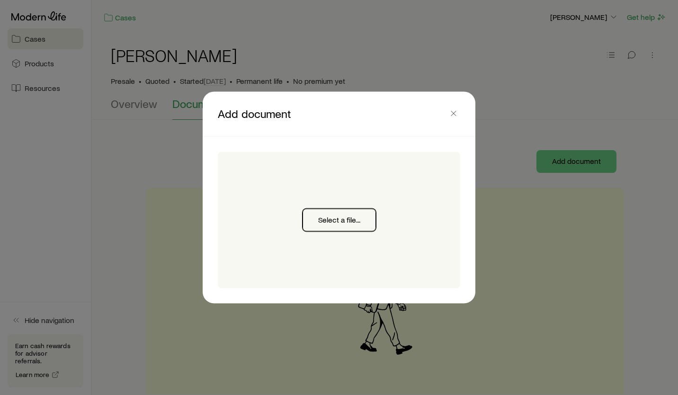
click at [331, 219] on button "Select a file..." at bounding box center [339, 220] width 73 height 23
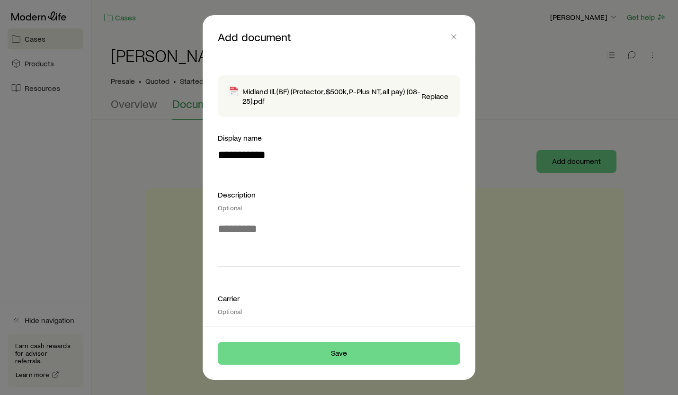
click at [288, 154] on input "**********" at bounding box center [339, 154] width 242 height 23
type input "**********"
click at [248, 310] on div "Optional" at bounding box center [339, 312] width 242 height 8
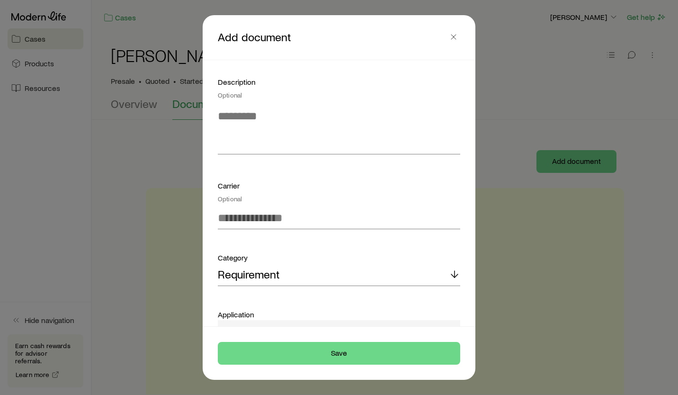
scroll to position [115, 0]
click at [311, 219] on input at bounding box center [339, 215] width 242 height 23
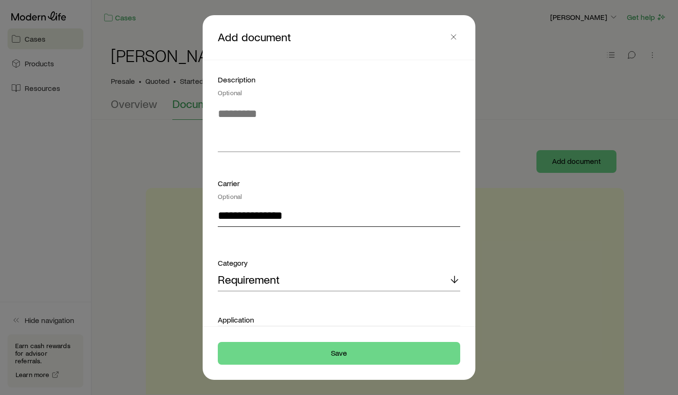
type input "**********"
click at [263, 286] on form "**********" at bounding box center [339, 182] width 242 height 331
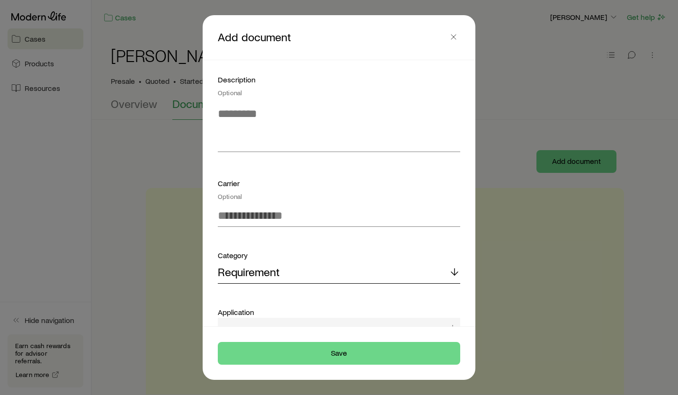
click at [264, 277] on p "Requirement" at bounding box center [249, 271] width 62 height 13
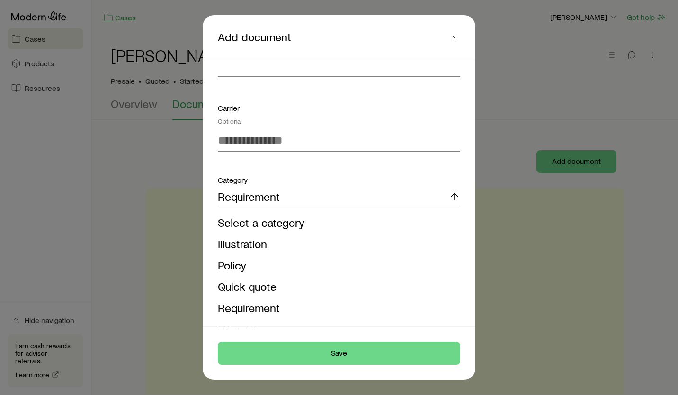
click at [254, 245] on span "Illustration" at bounding box center [242, 244] width 49 height 14
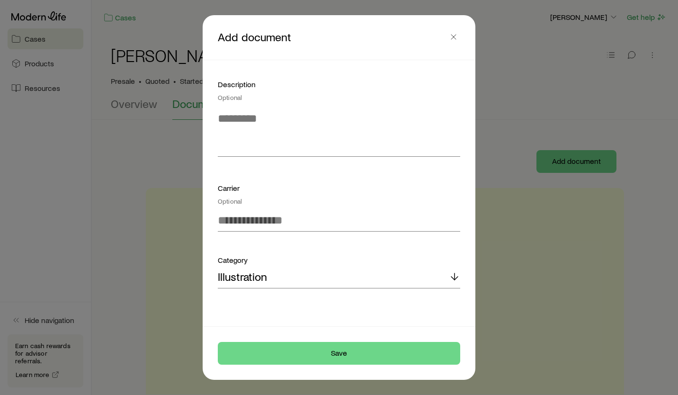
scroll to position [110, 0]
click at [340, 352] on button "Save" at bounding box center [339, 353] width 242 height 23
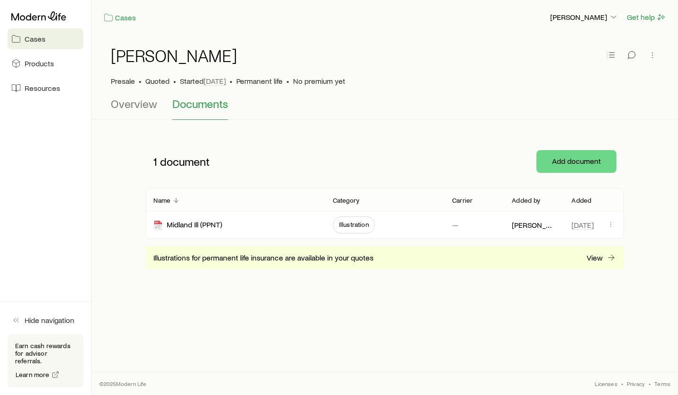
click at [557, 182] on div "1 document Add document" at bounding box center [385, 161] width 478 height 53
click at [555, 161] on button "Add document" at bounding box center [577, 161] width 80 height 23
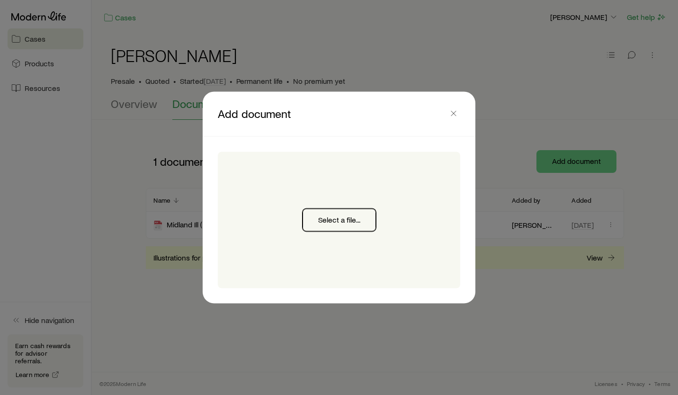
click at [332, 225] on button "Select a file..." at bounding box center [339, 220] width 73 height 23
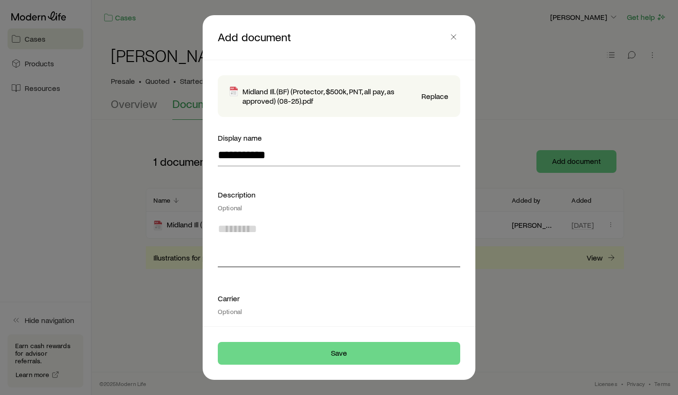
click at [264, 250] on textarea at bounding box center [339, 241] width 242 height 52
drag, startPoint x: 339, startPoint y: 36, endPoint x: 335, endPoint y: 42, distance: 6.4
click at [335, 42] on p "Add document" at bounding box center [332, 37] width 229 height 14
click at [304, 253] on textarea at bounding box center [339, 241] width 242 height 52
type textarea "**********"
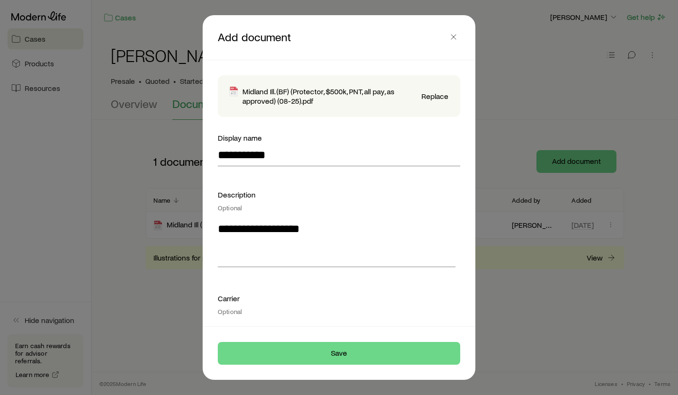
scroll to position [15, 0]
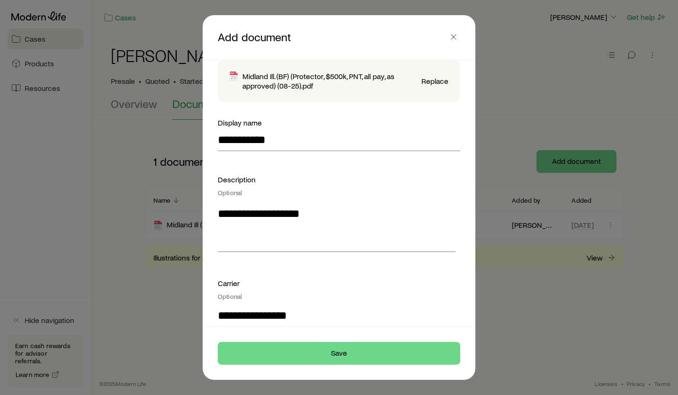
type input "**********"
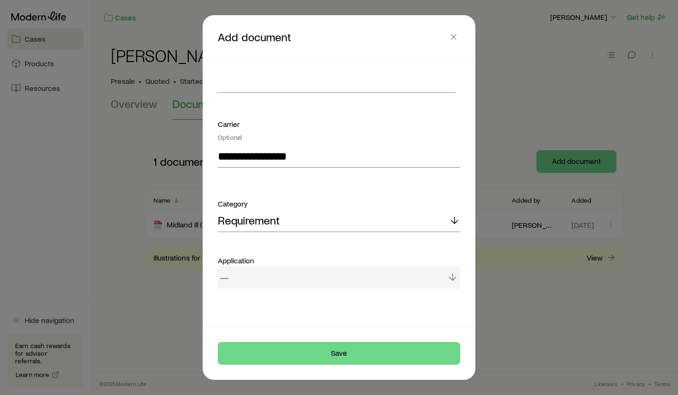
drag, startPoint x: 218, startPoint y: 283, endPoint x: 445, endPoint y: 280, distance: 226.9
click at [678, 242] on html "**********" at bounding box center [339, 197] width 678 height 394
click at [449, 276] on div "—" at bounding box center [339, 277] width 242 height 23
click at [302, 265] on div "Application" at bounding box center [339, 260] width 242 height 11
click at [316, 226] on div "Requirement" at bounding box center [339, 220] width 242 height 23
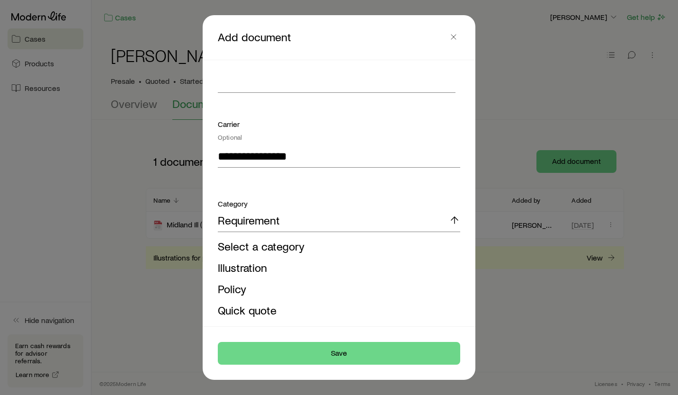
click at [260, 266] on span "Illustration" at bounding box center [242, 267] width 49 height 14
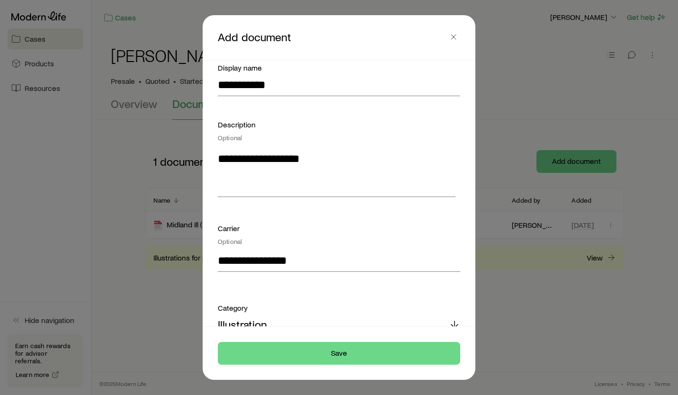
scroll to position [117, 0]
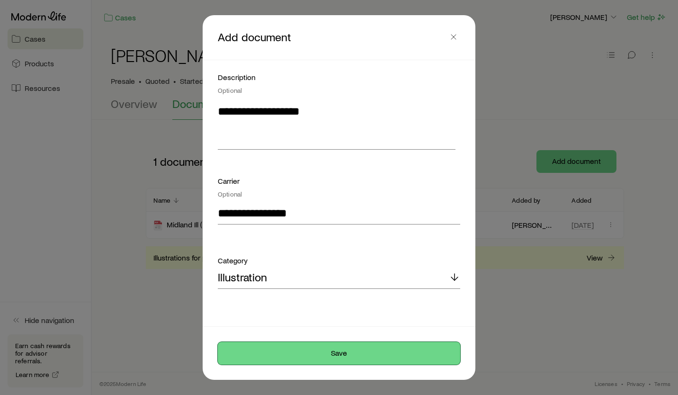
click at [327, 349] on button "Save" at bounding box center [339, 353] width 242 height 23
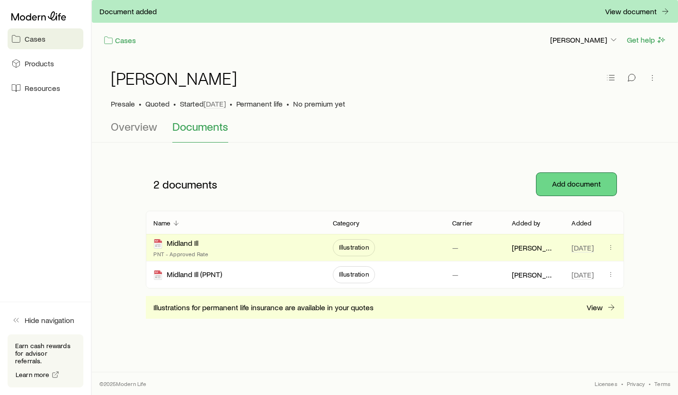
click at [563, 184] on button "Add document" at bounding box center [577, 184] width 80 height 23
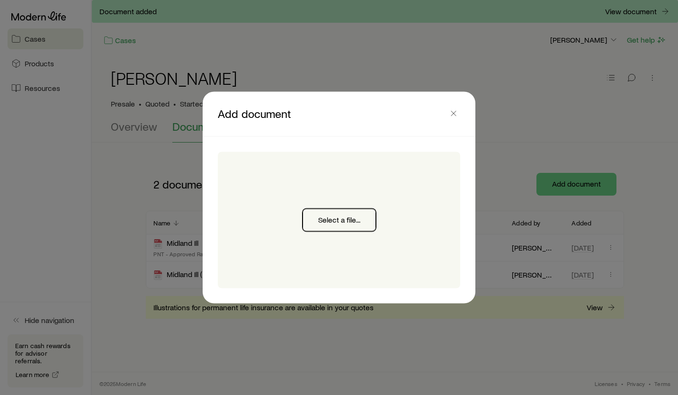
click at [346, 227] on button "Select a file..." at bounding box center [339, 220] width 73 height 23
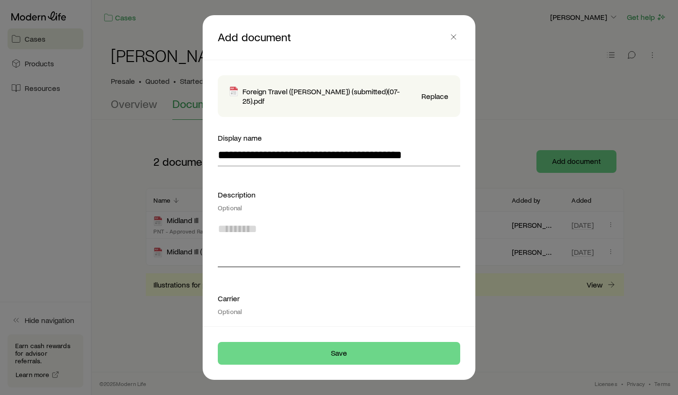
click at [265, 240] on textarea at bounding box center [339, 241] width 242 height 52
drag, startPoint x: 391, startPoint y: 145, endPoint x: 288, endPoint y: 147, distance: 103.3
click at [288, 147] on input "**********" at bounding box center [339, 154] width 242 height 23
drag, startPoint x: 427, startPoint y: 147, endPoint x: 288, endPoint y: 158, distance: 138.7
click at [288, 158] on form "**********" at bounding box center [339, 293] width 242 height 323
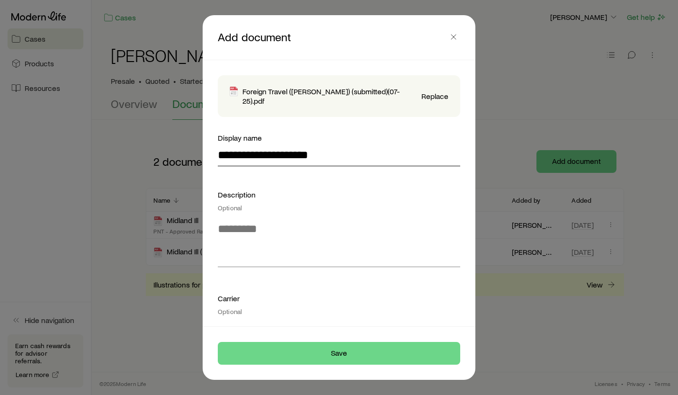
type input "**********"
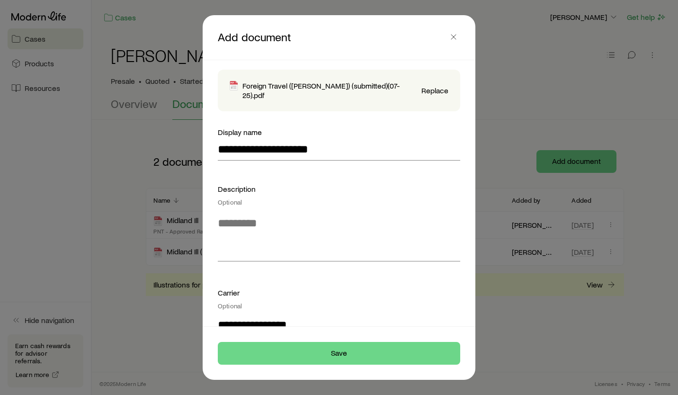
type input "**********"
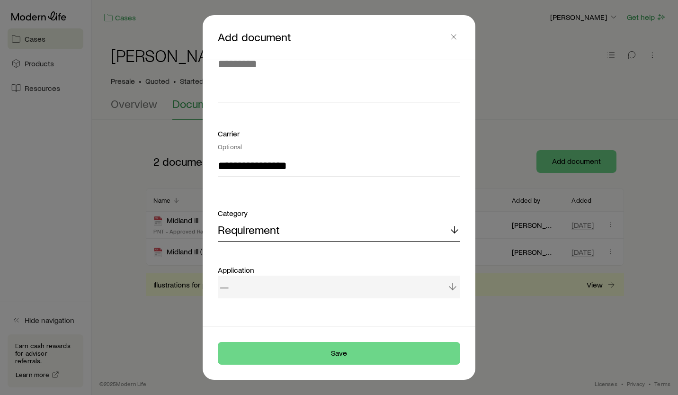
click at [441, 224] on div "Requirement" at bounding box center [339, 230] width 242 height 23
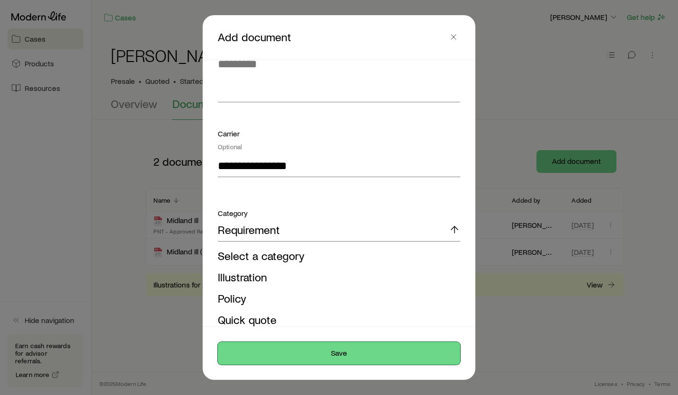
click at [331, 358] on button "Save" at bounding box center [339, 353] width 242 height 23
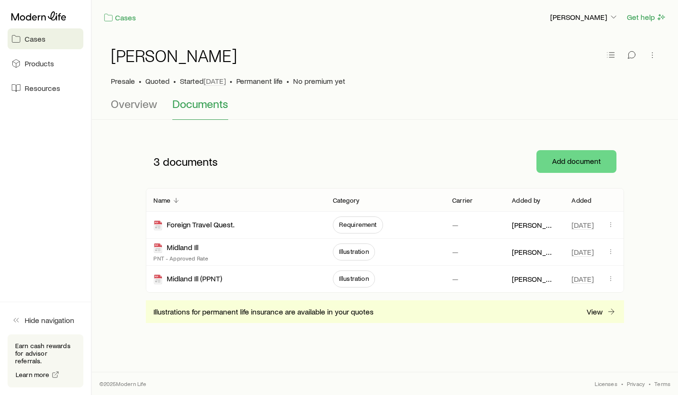
click at [29, 41] on span "Cases" at bounding box center [35, 38] width 21 height 9
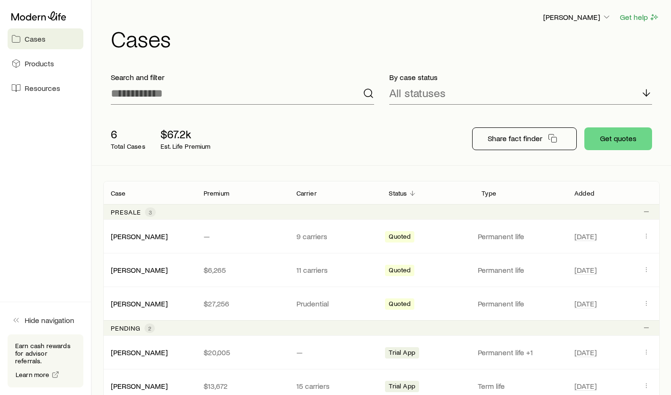
click at [125, 271] on link "[PERSON_NAME]" at bounding box center [139, 269] width 57 height 9
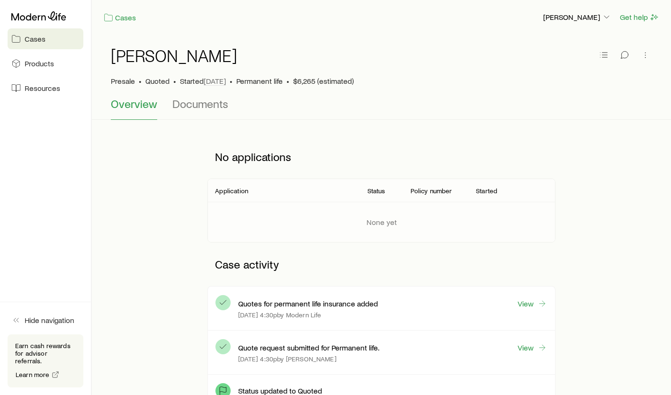
click at [207, 114] on button "Documents" at bounding box center [200, 108] width 56 height 23
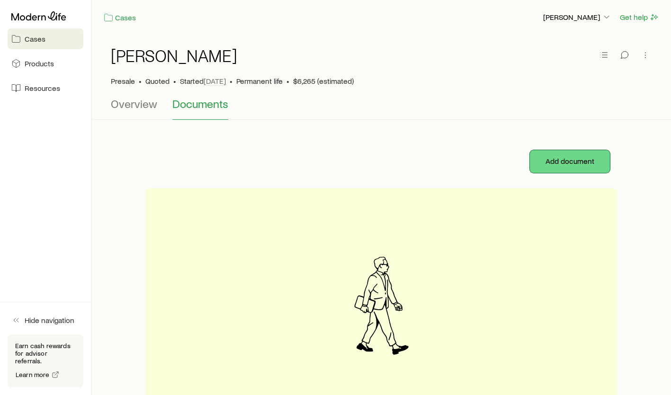
click at [567, 162] on button "Add document" at bounding box center [570, 161] width 80 height 23
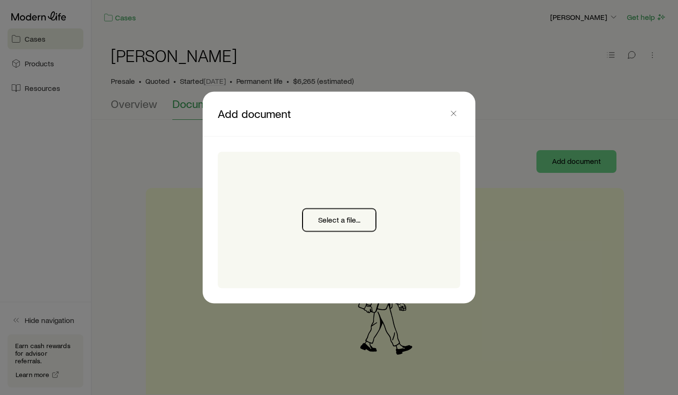
click at [335, 226] on button "Select a file..." at bounding box center [339, 220] width 73 height 23
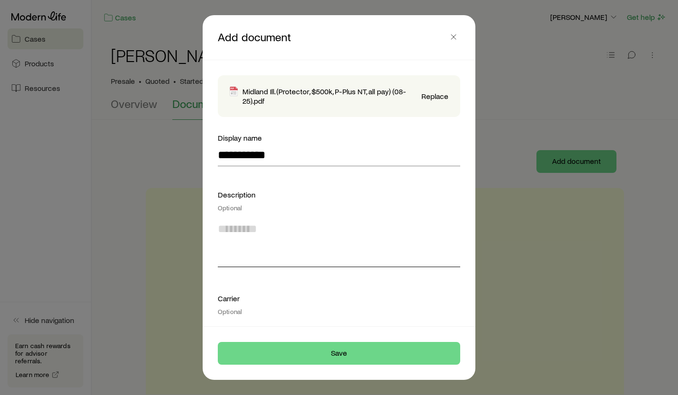
click at [298, 259] on textarea at bounding box center [339, 241] width 242 height 52
type textarea "****"
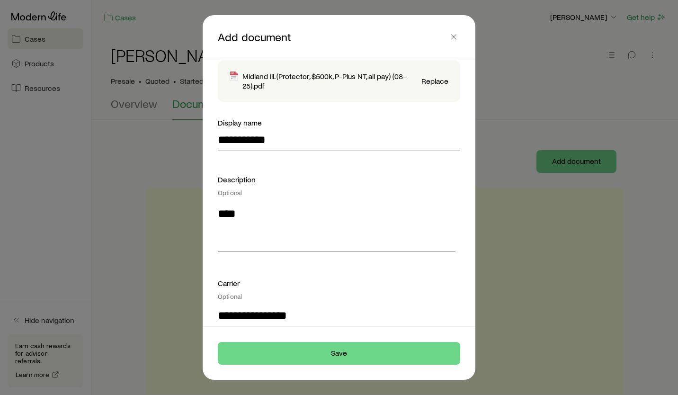
type input "**********"
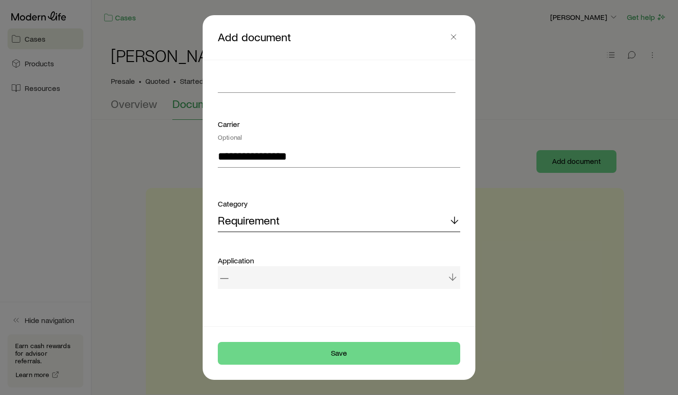
click at [267, 226] on div "Requirement" at bounding box center [339, 220] width 242 height 23
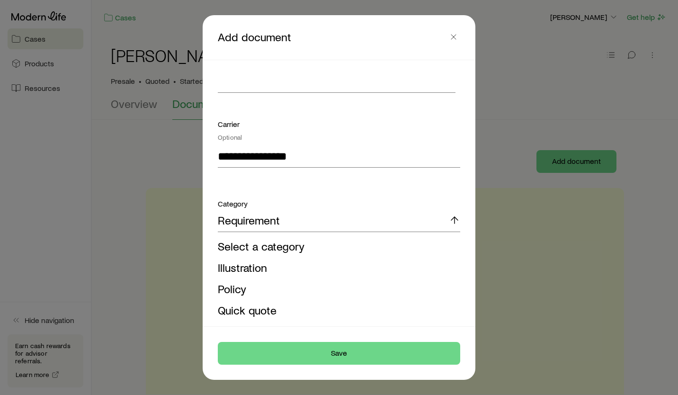
click at [252, 274] on li "Illustration" at bounding box center [336, 267] width 237 height 21
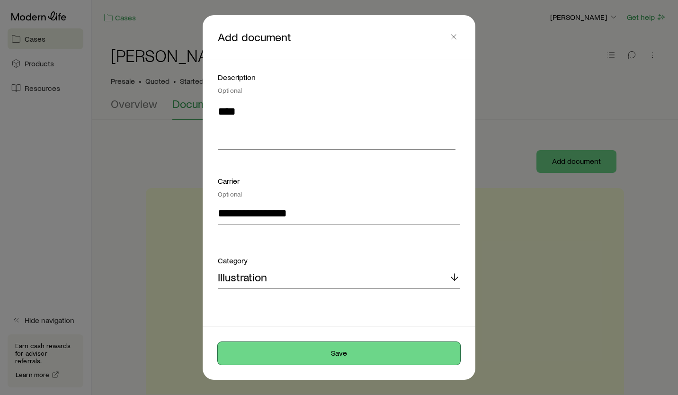
click at [341, 358] on button "Save" at bounding box center [339, 353] width 242 height 23
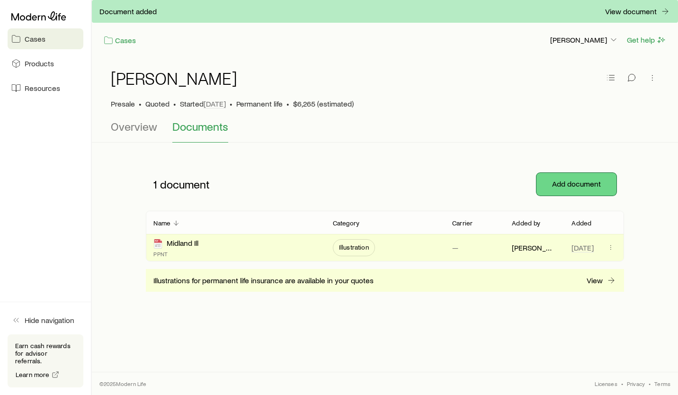
click at [565, 187] on button "Add document" at bounding box center [577, 184] width 80 height 23
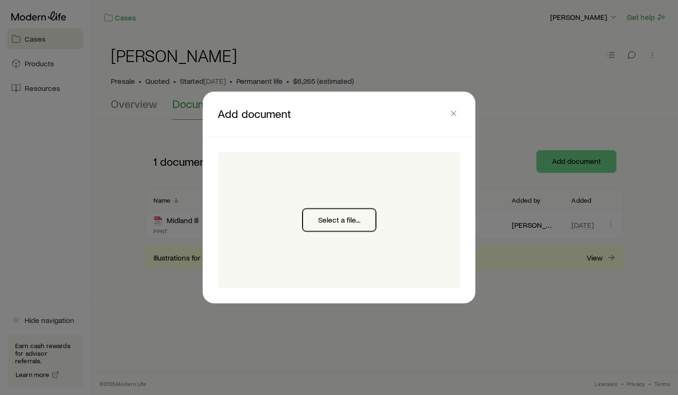
click at [340, 225] on button "Select a file..." at bounding box center [339, 220] width 73 height 23
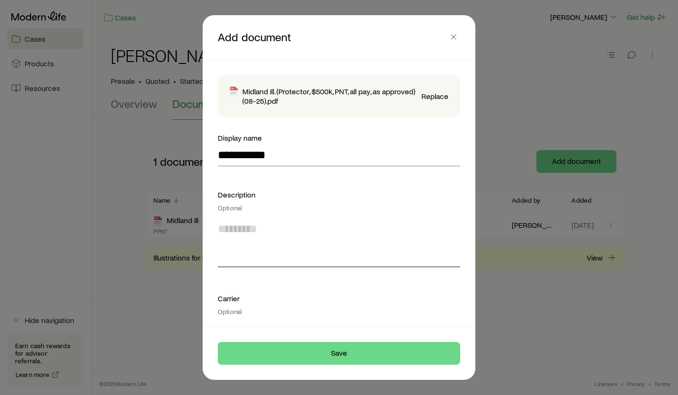
click at [289, 260] on textarea at bounding box center [339, 241] width 242 height 52
type textarea "**********"
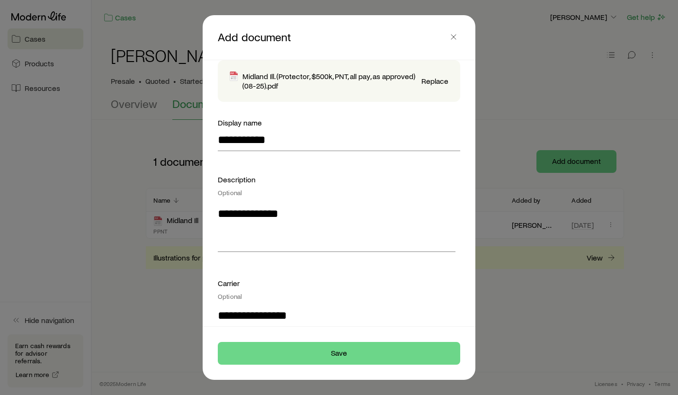
type input "**********"
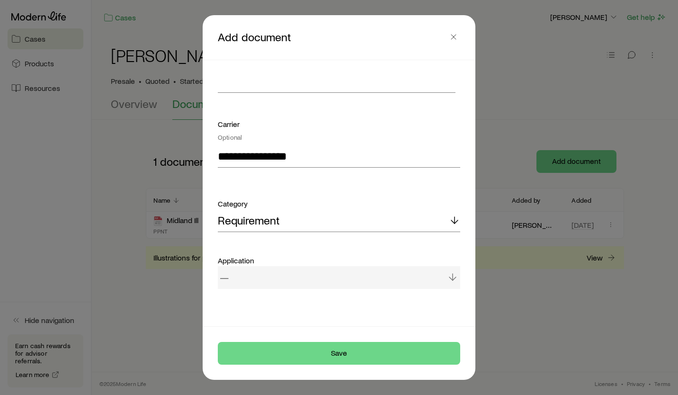
click at [244, 281] on div "—" at bounding box center [339, 277] width 242 height 23
click at [281, 222] on div "Requirement" at bounding box center [339, 220] width 242 height 23
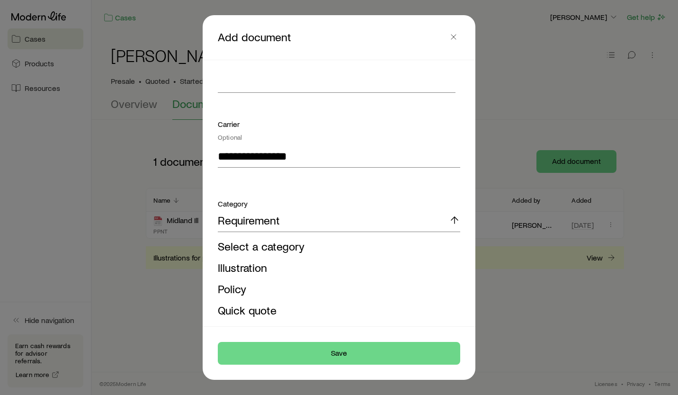
click at [258, 277] on li "Illustration" at bounding box center [336, 267] width 237 height 21
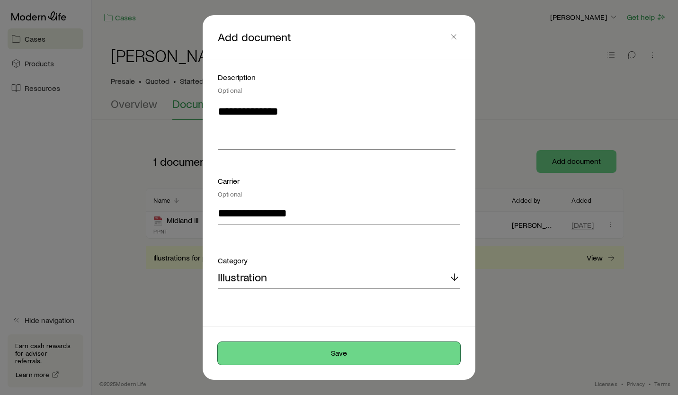
click at [338, 358] on button "Save" at bounding box center [339, 353] width 242 height 23
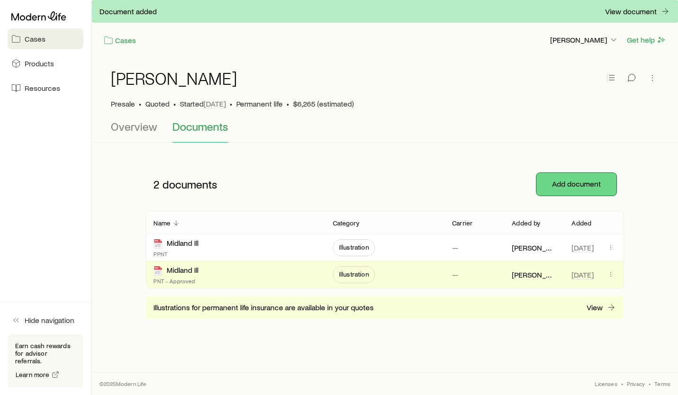
click at [570, 183] on button "Add document" at bounding box center [577, 184] width 80 height 23
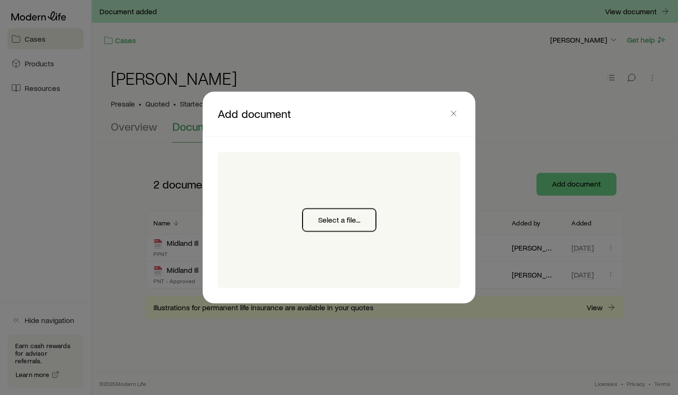
click at [339, 219] on button "Select a file..." at bounding box center [339, 220] width 73 height 23
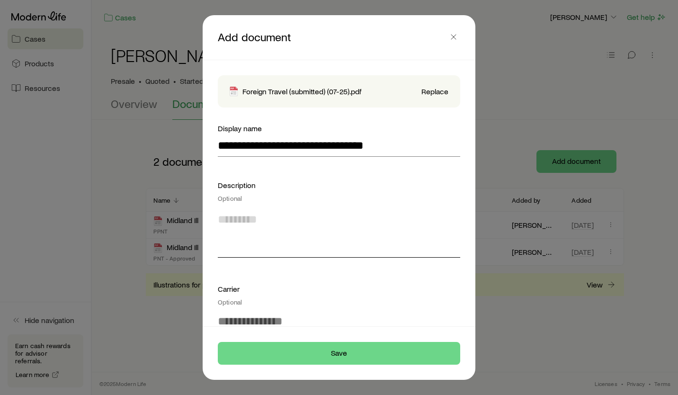
click at [248, 240] on textarea at bounding box center [339, 232] width 242 height 52
type textarea "***"
click at [378, 150] on input "**********" at bounding box center [339, 145] width 242 height 23
click at [218, 342] on button "Save" at bounding box center [339, 353] width 242 height 23
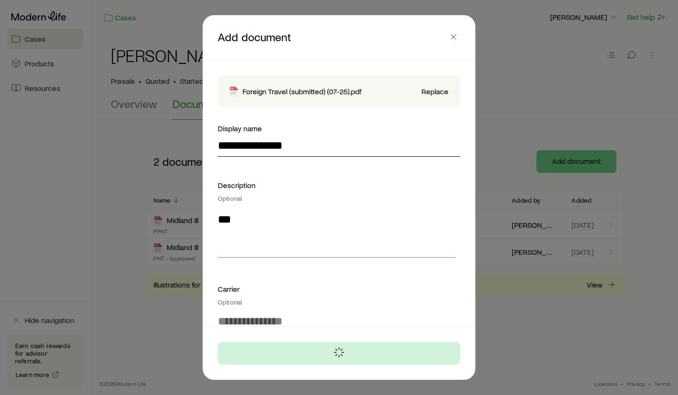
type input "**********"
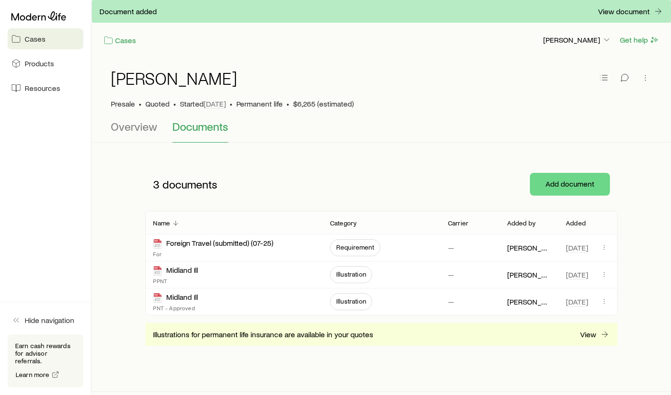
click at [269, 247] on div "Foreign Travel (submitted) (07-25)" at bounding box center [213, 243] width 120 height 11
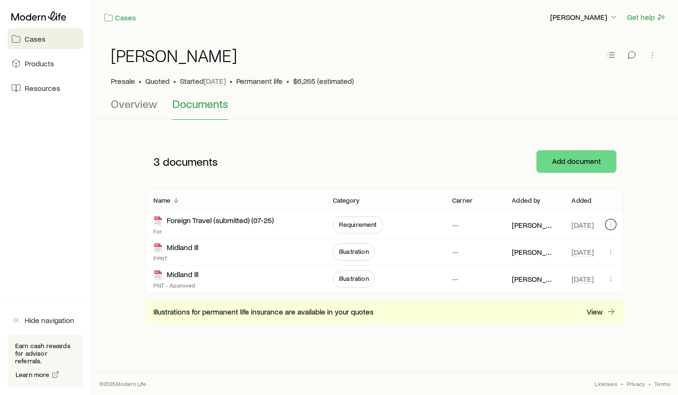
click at [610, 227] on icon "button" at bounding box center [610, 226] width 0 height 0
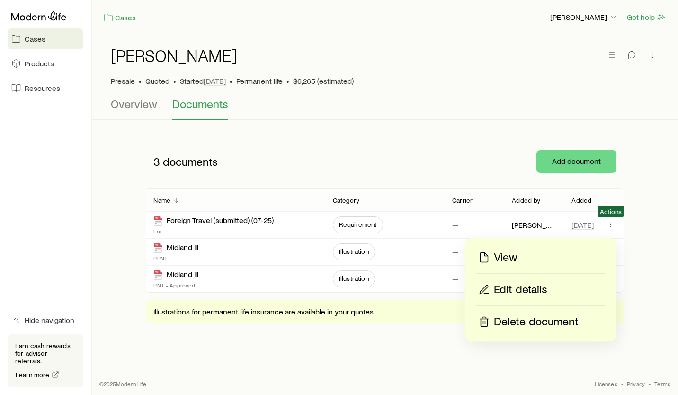
click at [530, 297] on button "Edit details" at bounding box center [540, 290] width 129 height 17
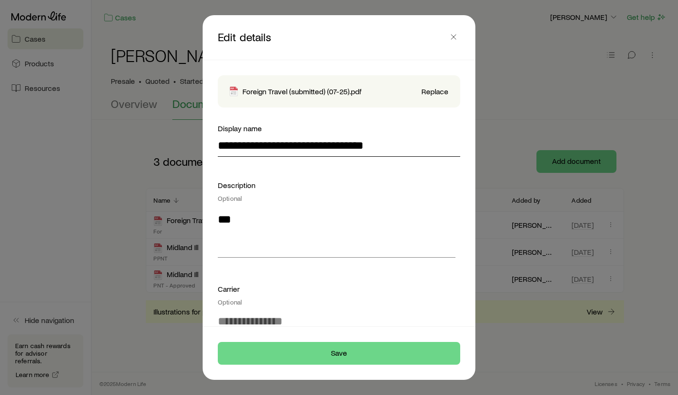
click at [388, 149] on input "**********" at bounding box center [339, 145] width 242 height 23
type input "**********"
type textarea "*"
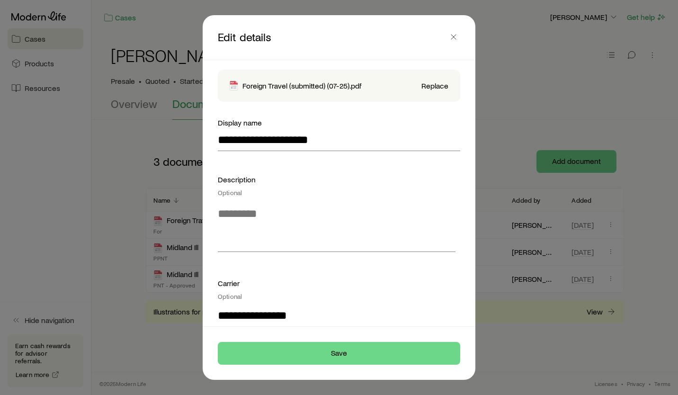
type input "**********"
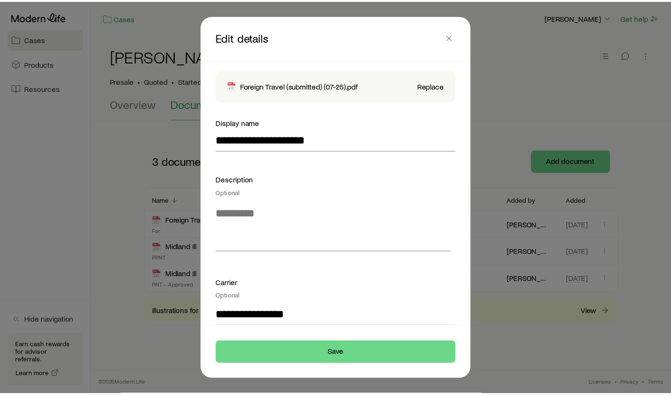
scroll to position [165, 0]
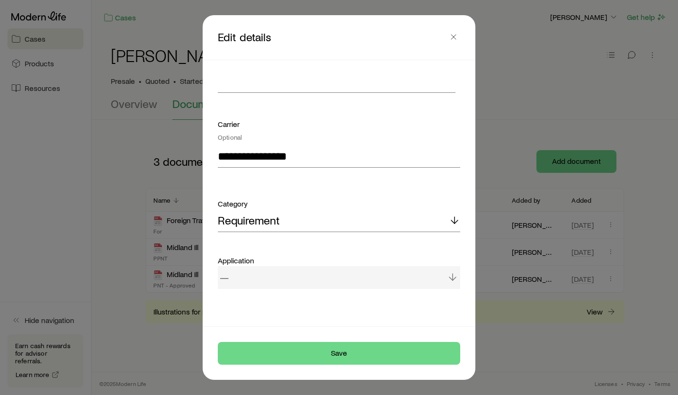
click at [282, 274] on div "—" at bounding box center [339, 277] width 242 height 23
click at [227, 281] on div "—" at bounding box center [339, 277] width 242 height 23
click at [450, 284] on div "—" at bounding box center [339, 277] width 242 height 23
click at [449, 285] on div "—" at bounding box center [339, 277] width 242 height 23
click at [444, 281] on div "—" at bounding box center [339, 277] width 242 height 23
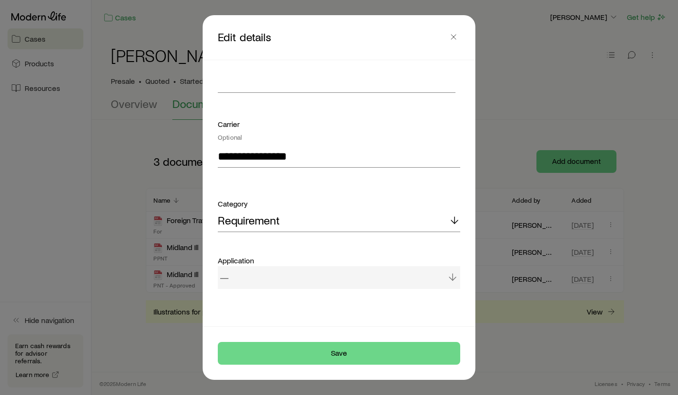
click at [234, 281] on div "—" at bounding box center [339, 277] width 242 height 23
click at [455, 221] on line at bounding box center [455, 220] width 0 height 7
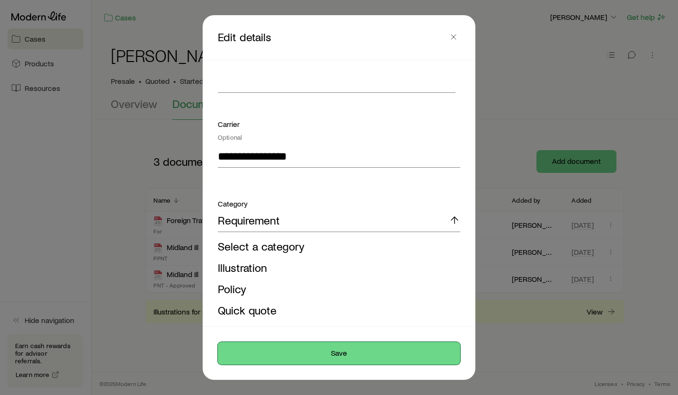
click at [334, 361] on button "Save" at bounding box center [339, 353] width 242 height 23
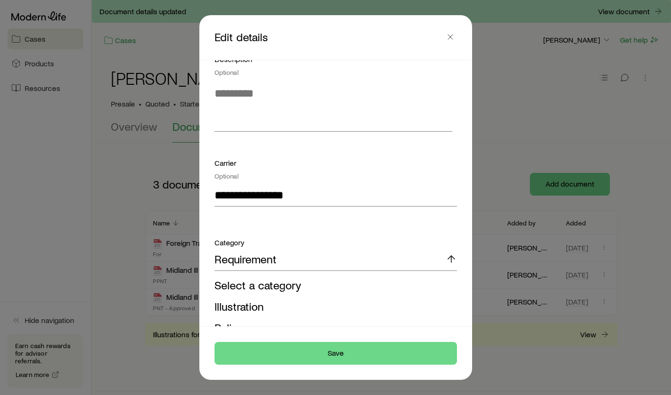
scroll to position [0, 0]
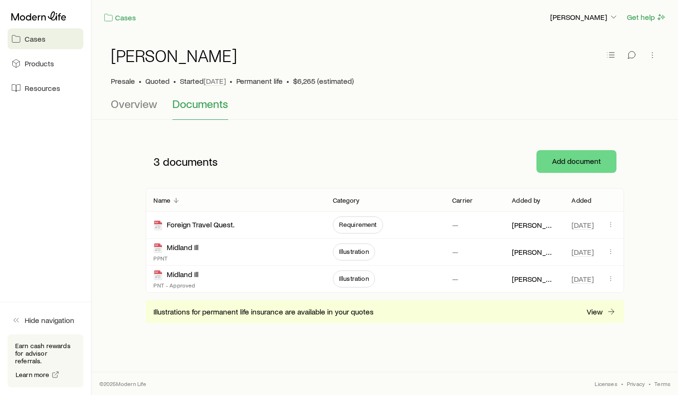
click at [37, 19] on icon at bounding box center [38, 15] width 55 height 9
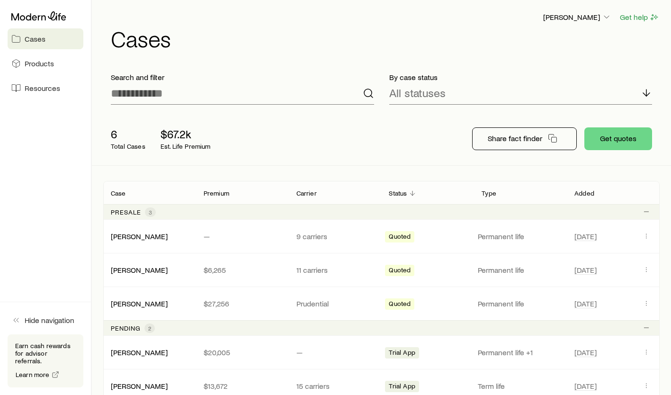
click at [15, 93] on link "Resources" at bounding box center [46, 88] width 76 height 21
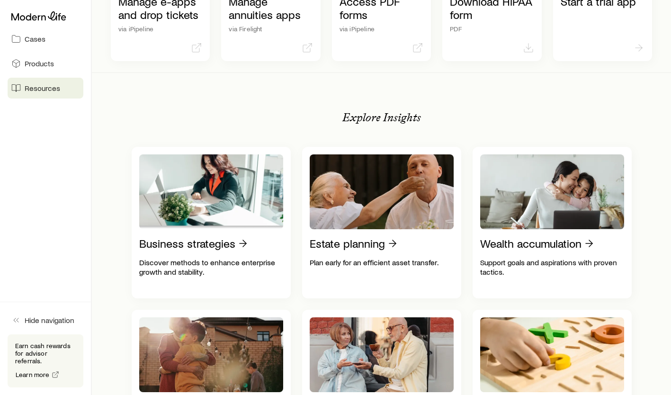
scroll to position [93, 0]
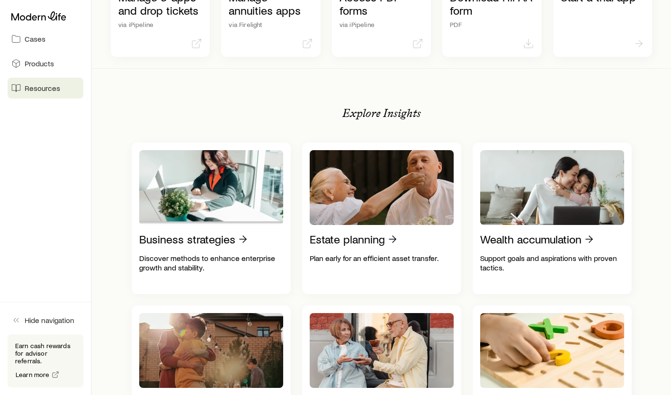
click at [24, 43] on link "Cases" at bounding box center [46, 38] width 76 height 21
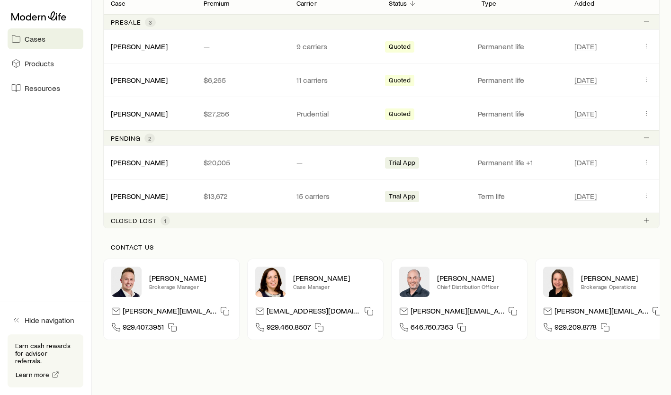
scroll to position [190, 0]
click at [148, 315] on p "[PERSON_NAME][EMAIL_ADDRESS][DOMAIN_NAME]" at bounding box center [170, 311] width 94 height 13
click at [136, 316] on p "[PERSON_NAME][EMAIL_ADDRESS][DOMAIN_NAME]" at bounding box center [170, 311] width 94 height 13
click at [113, 314] on icon at bounding box center [116, 310] width 8 height 6
click at [220, 314] on icon "button" at bounding box center [224, 310] width 9 height 9
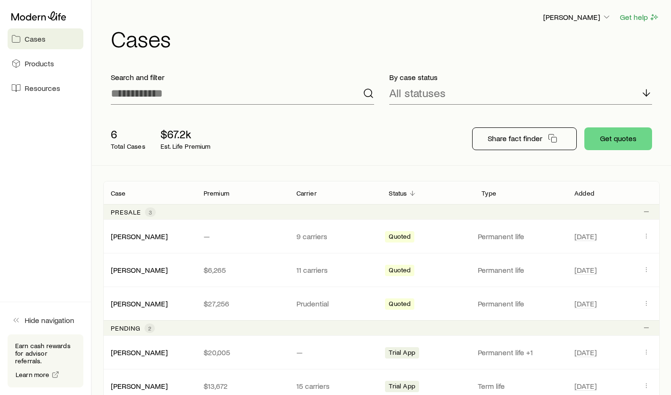
scroll to position [0, 0]
click at [582, 18] on p "[PERSON_NAME]" at bounding box center [577, 16] width 68 height 9
click at [527, 85] on span "Sign out" at bounding box center [533, 88] width 26 height 9
